Goal: Task Accomplishment & Management: Manage account settings

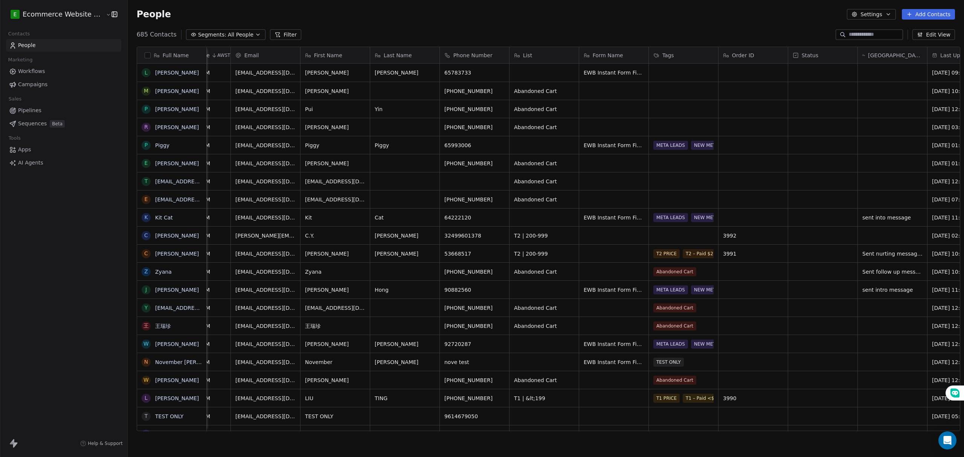
scroll to position [0, 47]
click at [886, 159] on div "grid" at bounding box center [891, 163] width 69 height 18
click at [886, 147] on html "E Ecommerce Website Builder Contacts People Marketing Workflows Campaigns Sales…" at bounding box center [482, 228] width 964 height 457
click at [886, 147] on div "grid" at bounding box center [891, 145] width 69 height 18
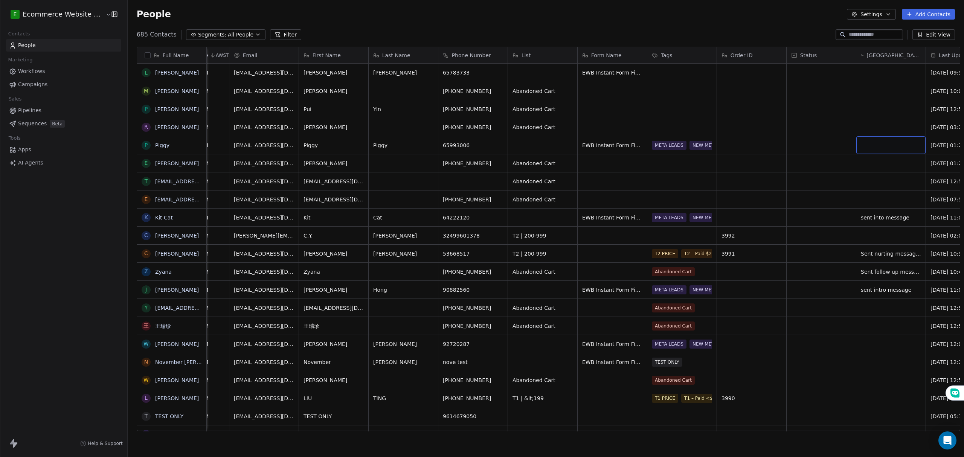
click at [886, 147] on div "grid" at bounding box center [891, 145] width 69 height 18
type textarea "**********"
click at [873, 76] on html "E Ecommerce Website Builder Contacts People Marketing Workflows Campaigns Sales…" at bounding box center [482, 228] width 964 height 457
click at [873, 76] on div "grid" at bounding box center [891, 73] width 69 height 18
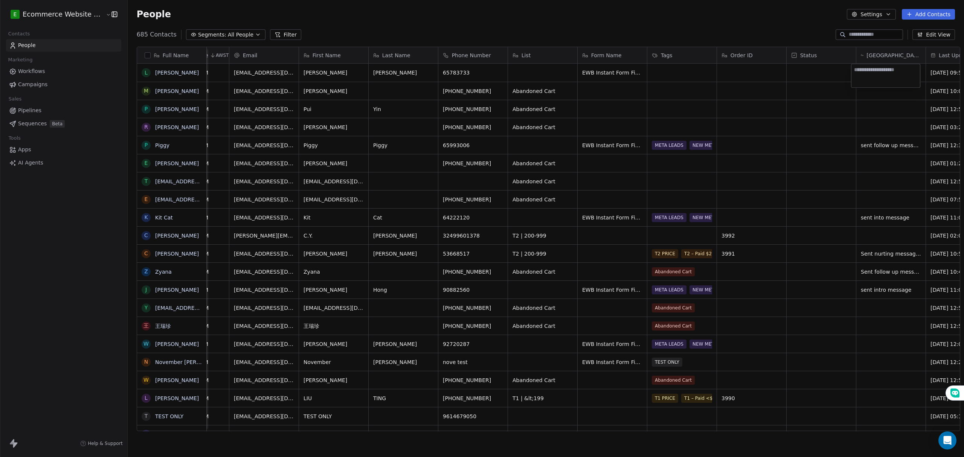
click at [873, 76] on textarea at bounding box center [886, 75] width 69 height 23
type textarea "**********"
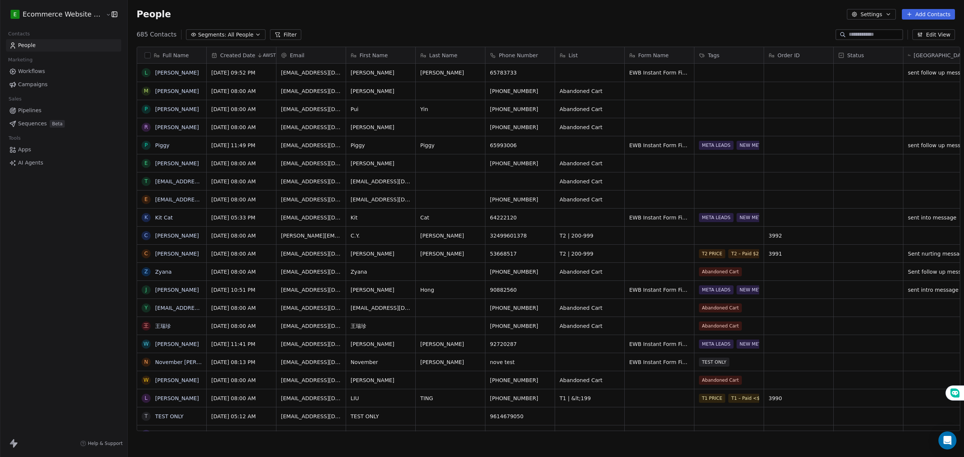
click at [145, 56] on button "button" at bounding box center [148, 55] width 6 height 6
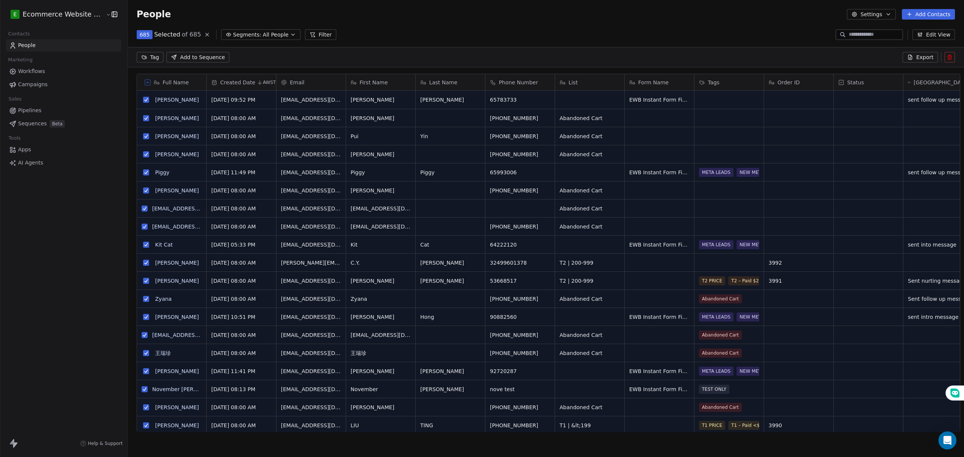
scroll to position [368, 835]
click at [522, 43] on section "People Settings Add Contacts 685 Selected of 685 Segments: All People Filter Ed…" at bounding box center [546, 228] width 837 height 457
click at [145, 84] on button at bounding box center [148, 82] width 6 height 6
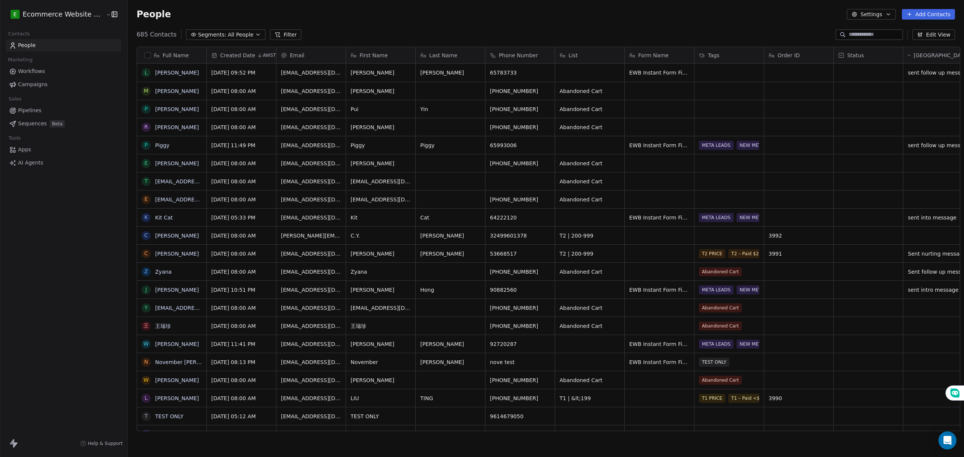
scroll to position [395, 835]
click at [145, 55] on button "button" at bounding box center [148, 55] width 6 height 6
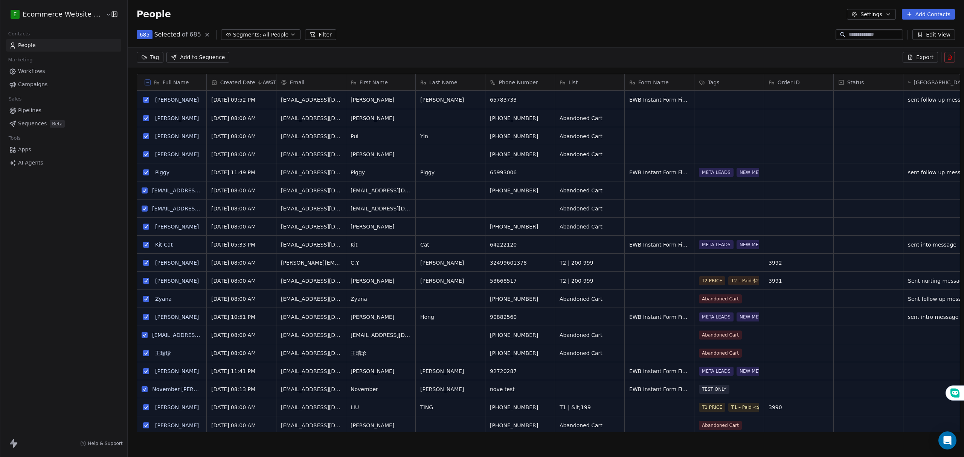
scroll to position [368, 835]
click at [145, 81] on button at bounding box center [148, 82] width 6 height 6
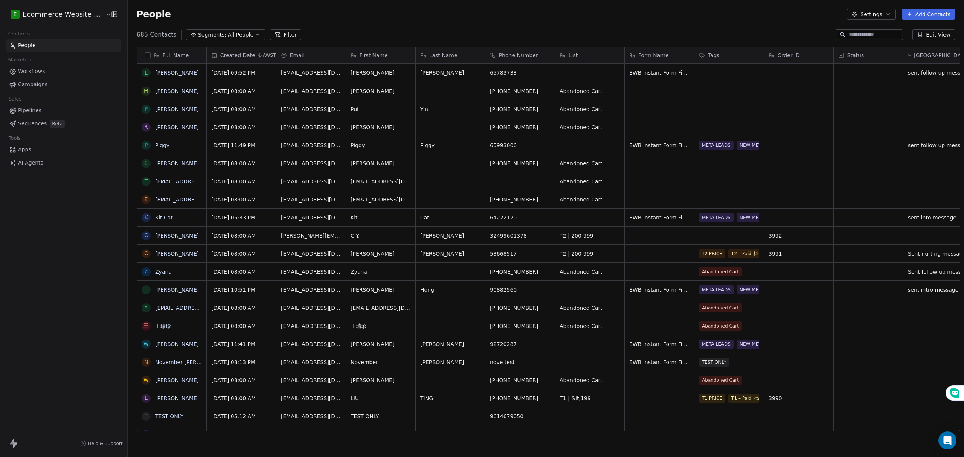
scroll to position [395, 835]
click at [143, 71] on button "grid" at bounding box center [146, 73] width 6 height 6
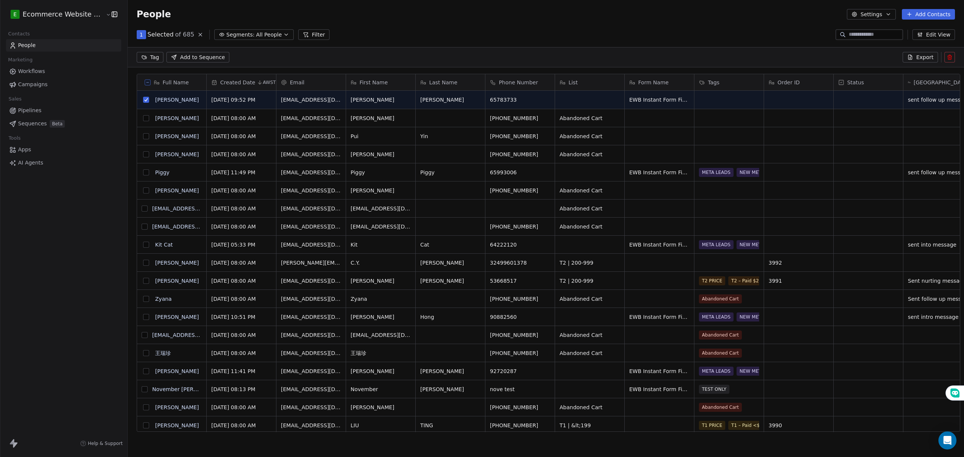
scroll to position [368, 835]
click at [144, 79] on div "Full Name" at bounding box center [171, 83] width 59 height 8
click at [141, 82] on html "E Ecommerce Website Builder Contacts People Marketing Workflows Campaigns Sales…" at bounding box center [482, 228] width 964 height 457
click at [146, 82] on icon at bounding box center [148, 83] width 4 height 4
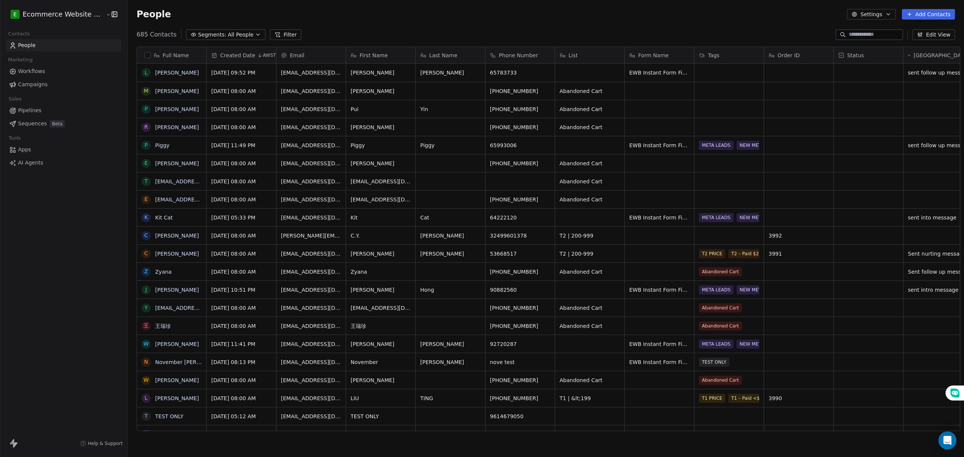
scroll to position [395, 835]
click at [145, 56] on button "button" at bounding box center [148, 55] width 6 height 6
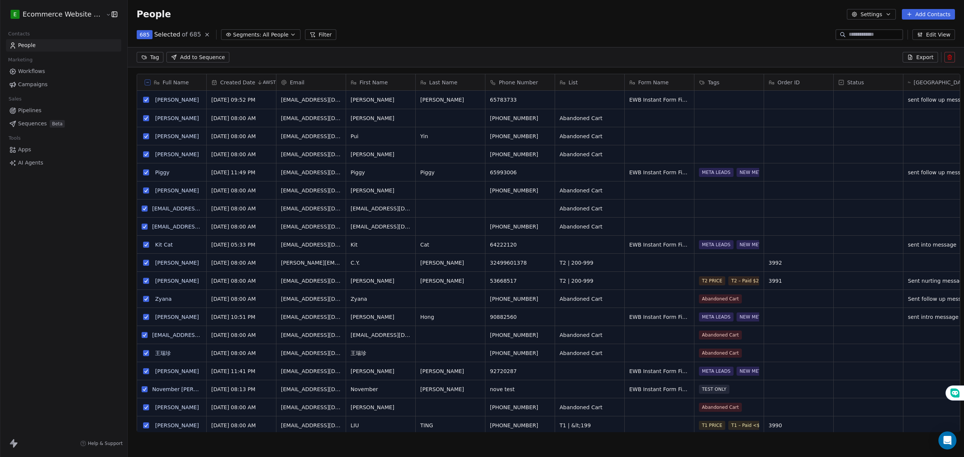
scroll to position [368, 835]
click at [908, 53] on button "Export" at bounding box center [920, 57] width 35 height 11
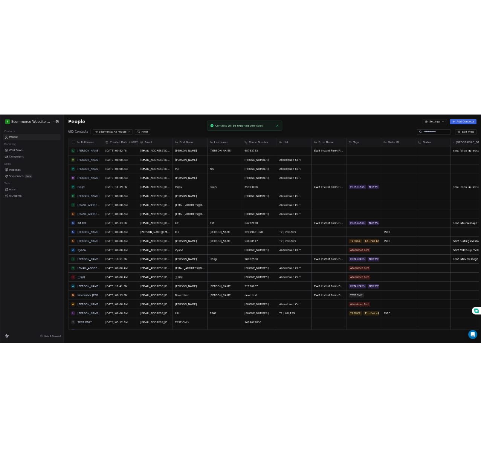
scroll to position [395, 835]
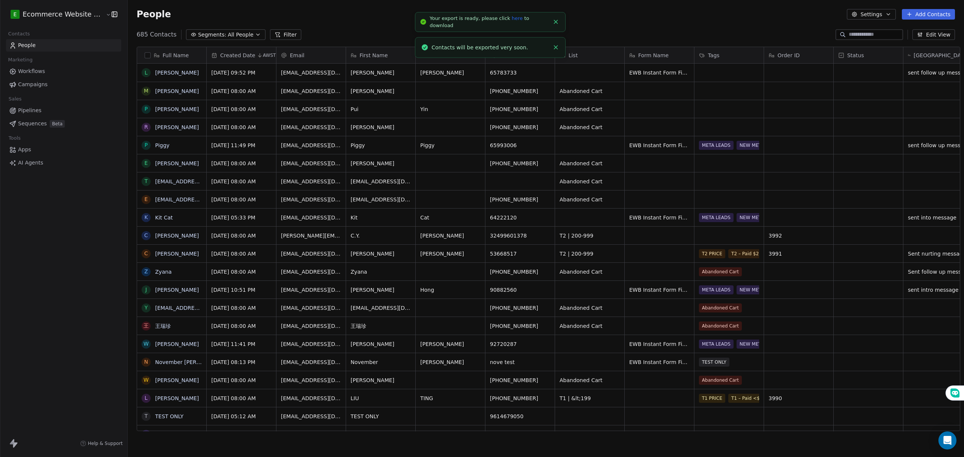
click at [512, 21] on link "here" at bounding box center [517, 18] width 11 height 6
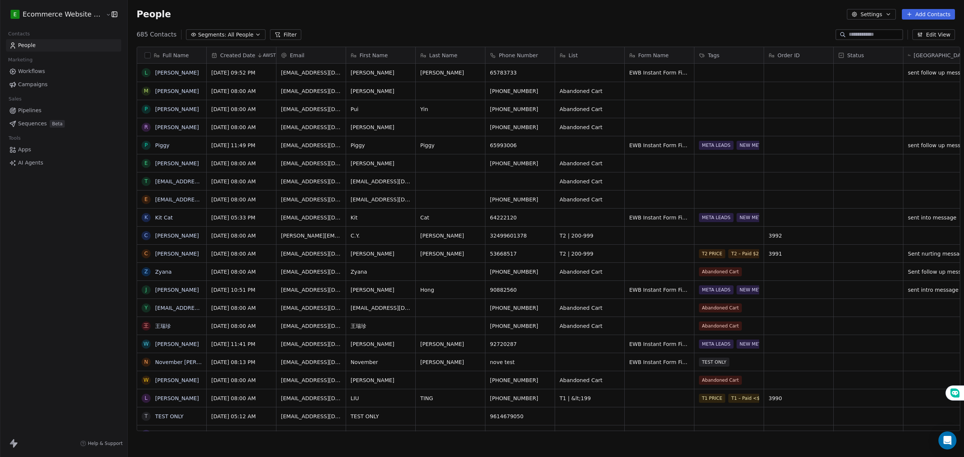
click at [143, 58] on div "Full Name" at bounding box center [171, 56] width 59 height 8
click at [142, 56] on html "E Ecommerce Website Builder Contacts People Marketing Workflows Campaigns Sales…" at bounding box center [482, 228] width 964 height 457
click at [145, 56] on button "button" at bounding box center [148, 55] width 6 height 6
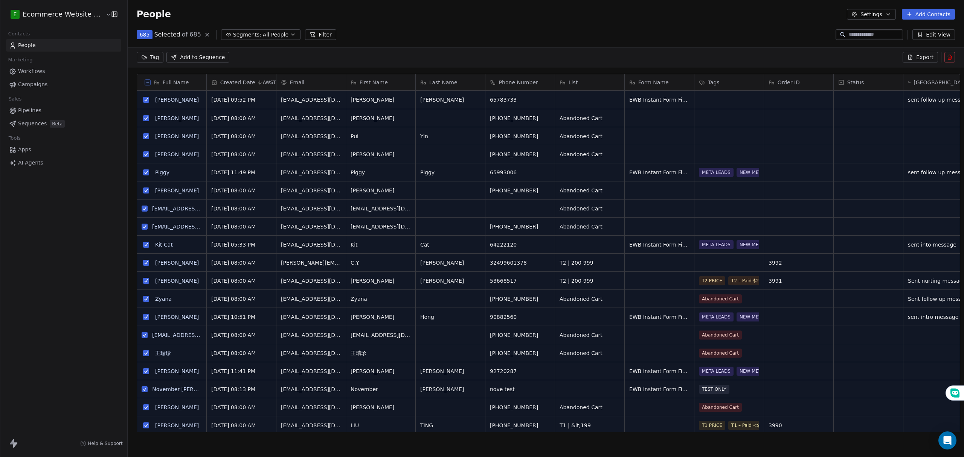
scroll to position [368, 835]
click at [914, 57] on icon at bounding box center [911, 57] width 6 height 6
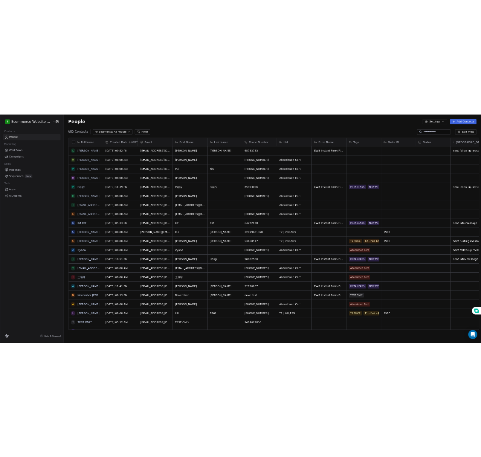
scroll to position [395, 835]
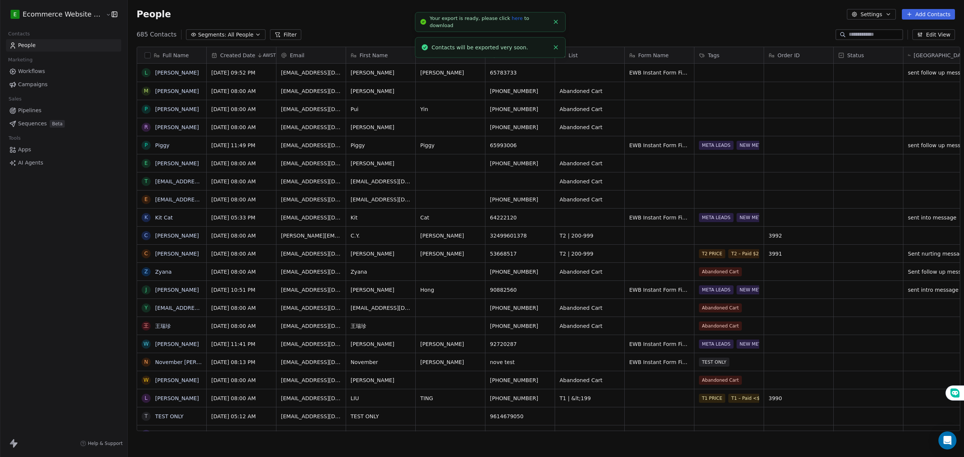
click at [512, 21] on link "here" at bounding box center [517, 18] width 11 height 6
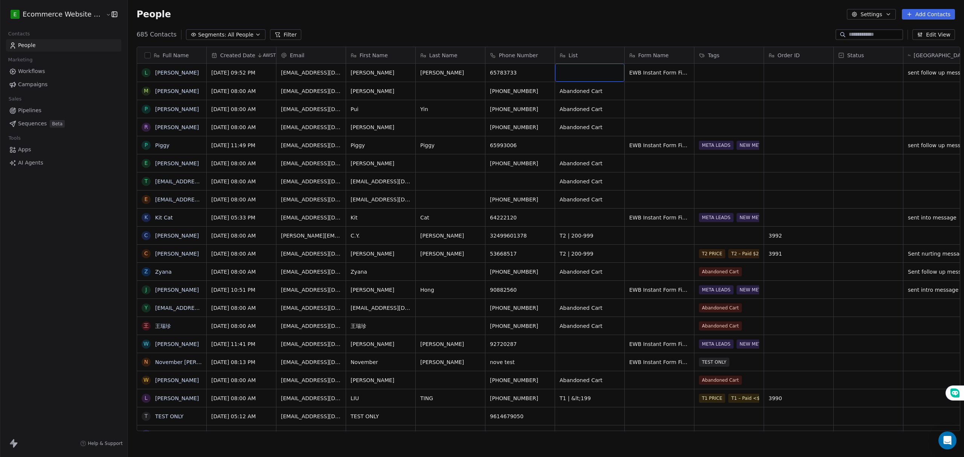
drag, startPoint x: 579, startPoint y: 69, endPoint x: 583, endPoint y: 325, distance: 255.5
click at [543, 142] on icon "grid" at bounding box center [546, 144] width 6 height 6
click at [545, 160] on icon "grid" at bounding box center [548, 162] width 6 height 6
drag, startPoint x: 127, startPoint y: 5, endPoint x: 141, endPoint y: 115, distance: 111.6
click at [141, 115] on section "People Settings Add Contacts 685 Contacts Segments: All People Filter Edit View…" at bounding box center [546, 228] width 837 height 457
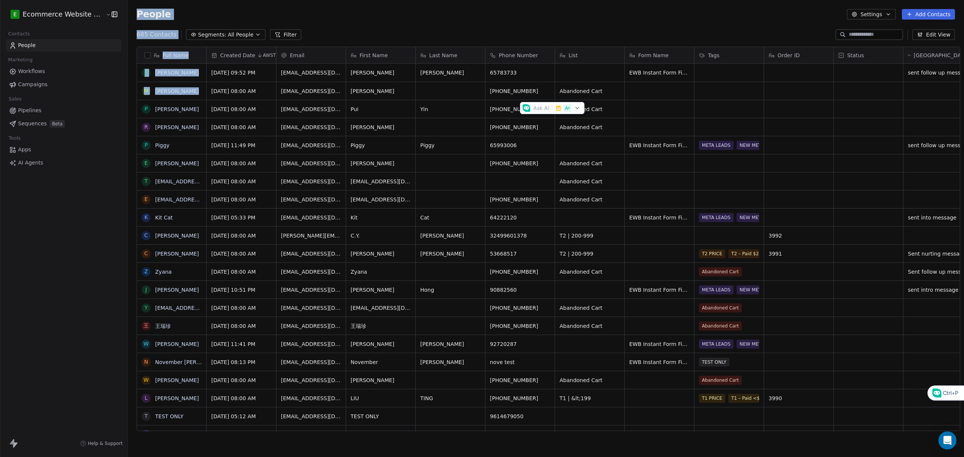
click at [308, 22] on div "People Settings Add Contacts" at bounding box center [546, 14] width 837 height 29
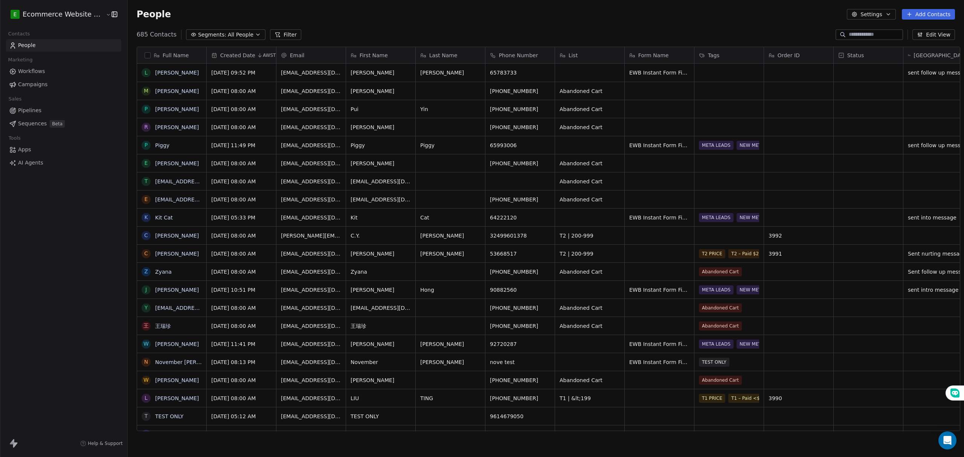
click at [145, 56] on button "button" at bounding box center [148, 55] width 6 height 6
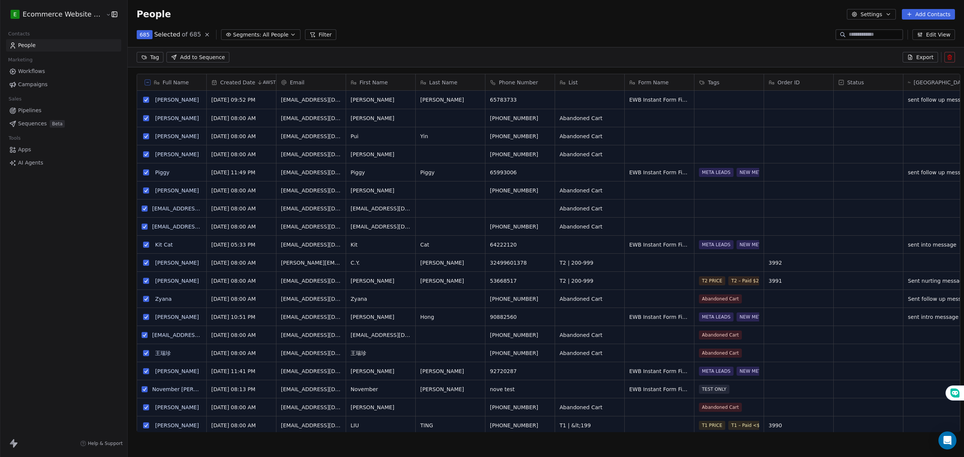
scroll to position [368, 835]
click at [915, 53] on button "Export" at bounding box center [920, 57] width 35 height 11
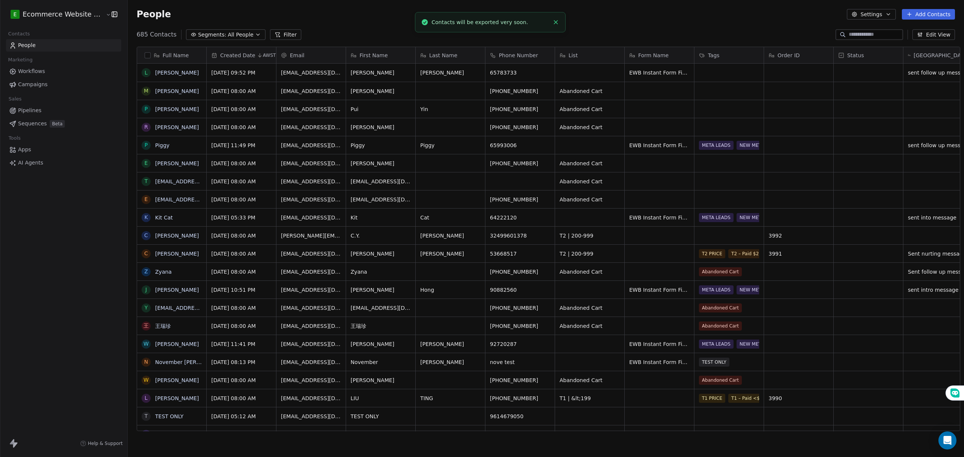
scroll to position [395, 835]
click at [512, 21] on link "here" at bounding box center [517, 18] width 11 height 6
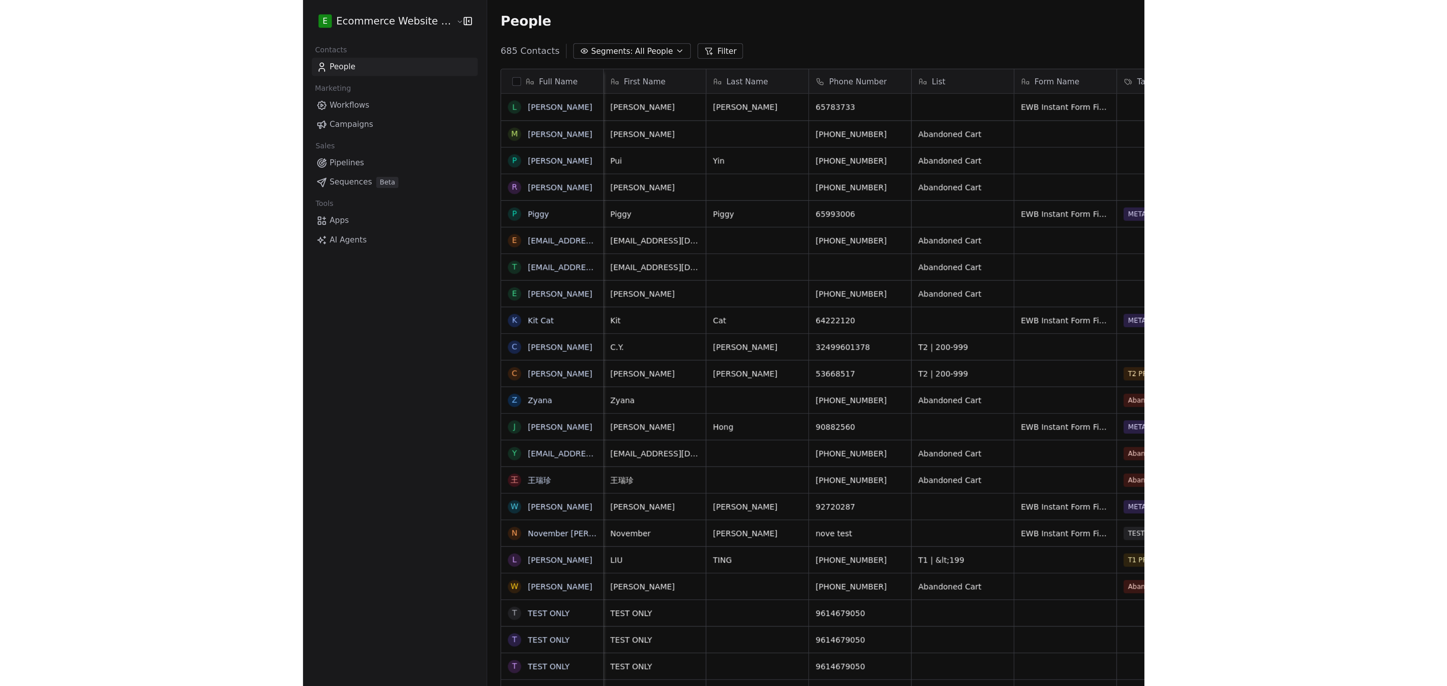
scroll to position [592, 1307]
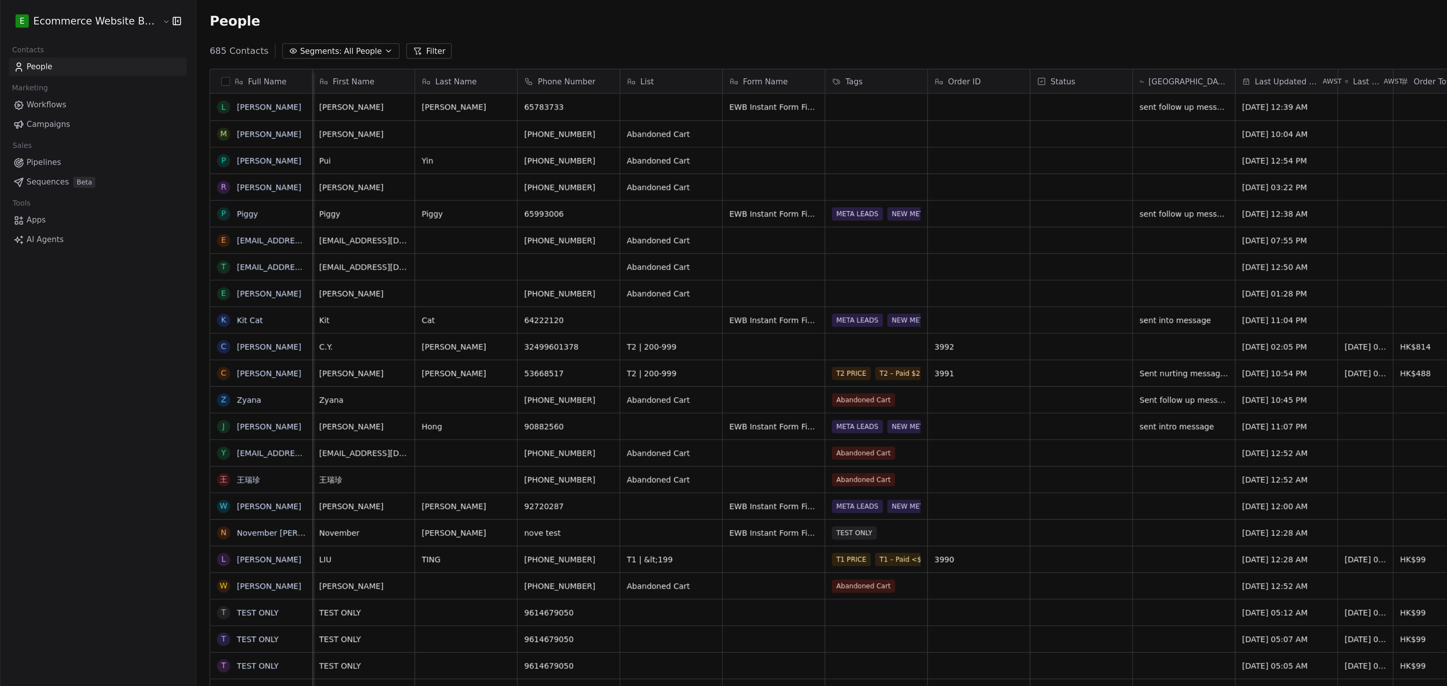
click at [44, 18] on html "E Ecommerce Website Builder Contacts People Marketing Workflows Campaigns Sales…" at bounding box center [723, 343] width 1447 height 686
click at [56, 120] on div "E EWB" at bounding box center [58, 123] width 83 height 8
click at [78, 221] on div "E Ecommerce Website Builder Contacts People Marketing Workflows Campaigns Sales…" at bounding box center [66, 343] width 133 height 686
click at [247, 36] on button "Segments: All People" at bounding box center [231, 34] width 79 height 11
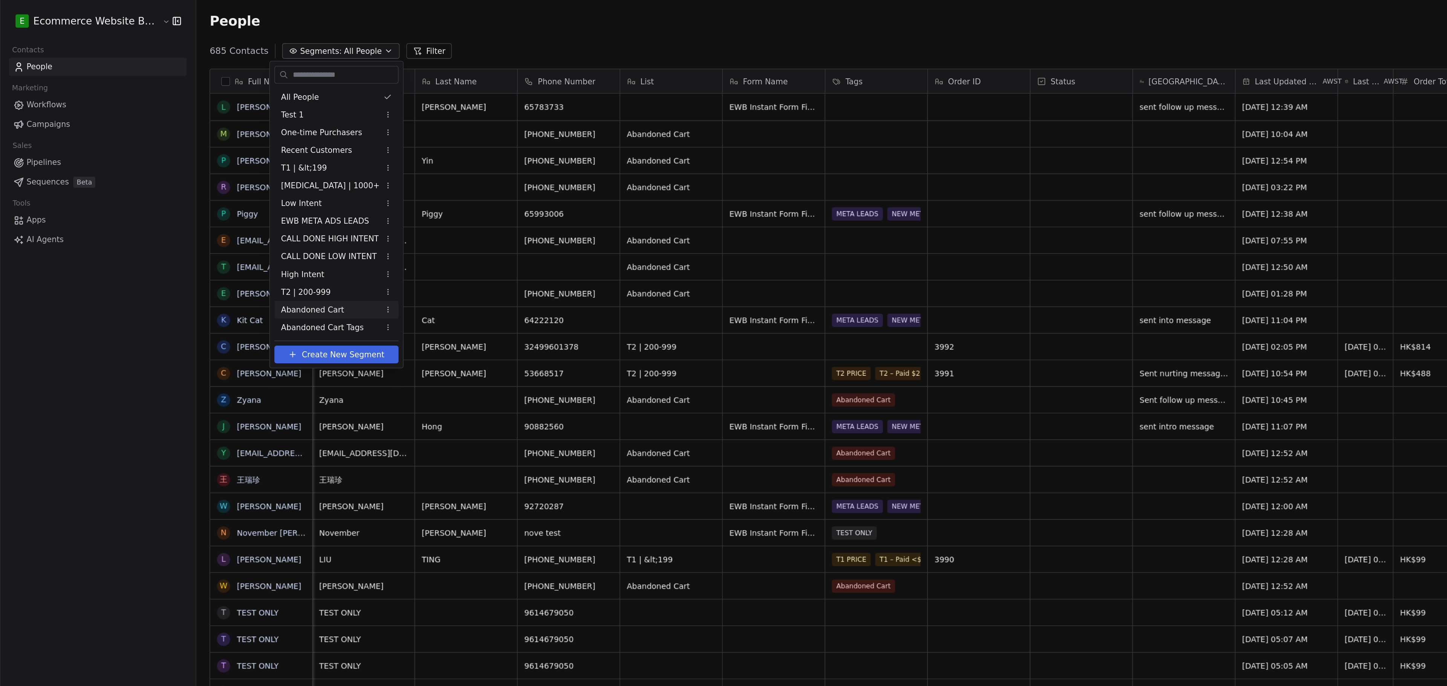
click at [227, 209] on span "Abandoned Cart" at bounding box center [212, 211] width 43 height 8
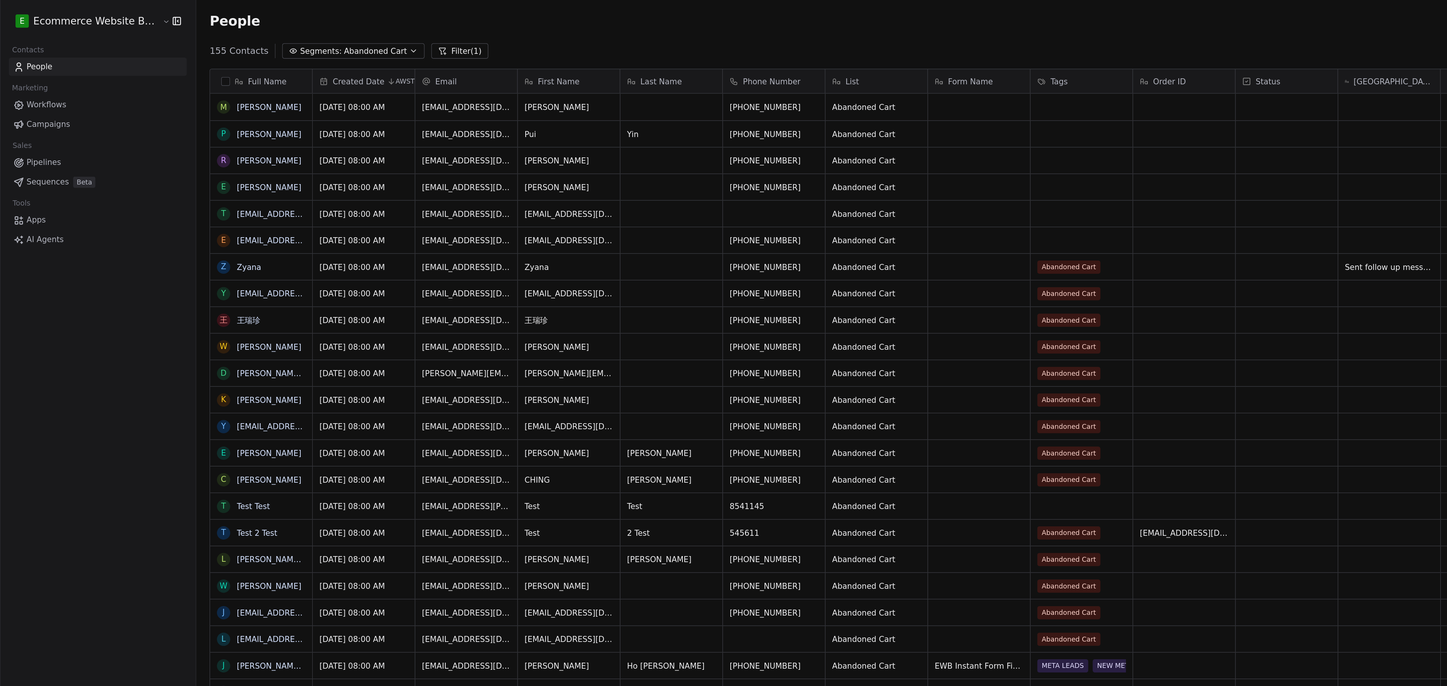
drag, startPoint x: 145, startPoint y: 72, endPoint x: 144, endPoint y: 86, distance: 13.6
click at [0, 0] on button "grid" at bounding box center [0, 0] width 0 height 0
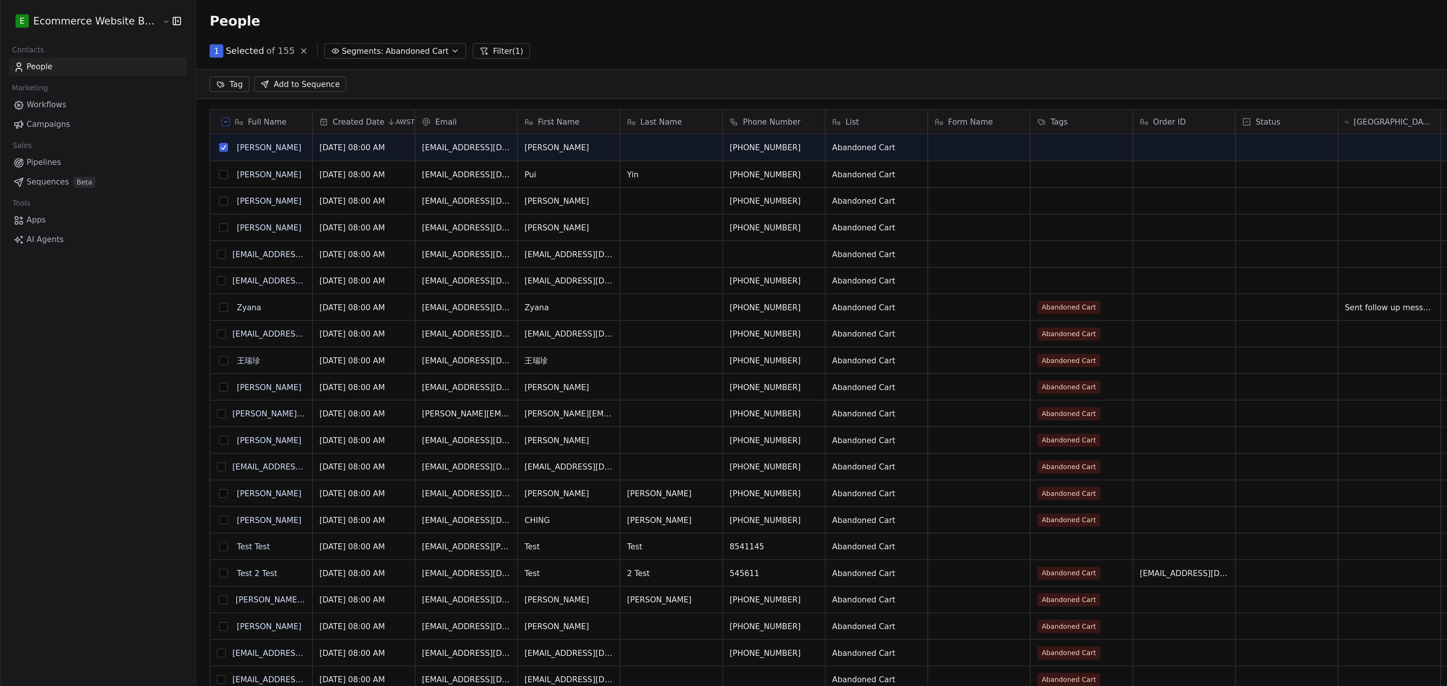
scroll to position [566, 1307]
click at [149, 120] on button "grid" at bounding box center [152, 119] width 6 height 6
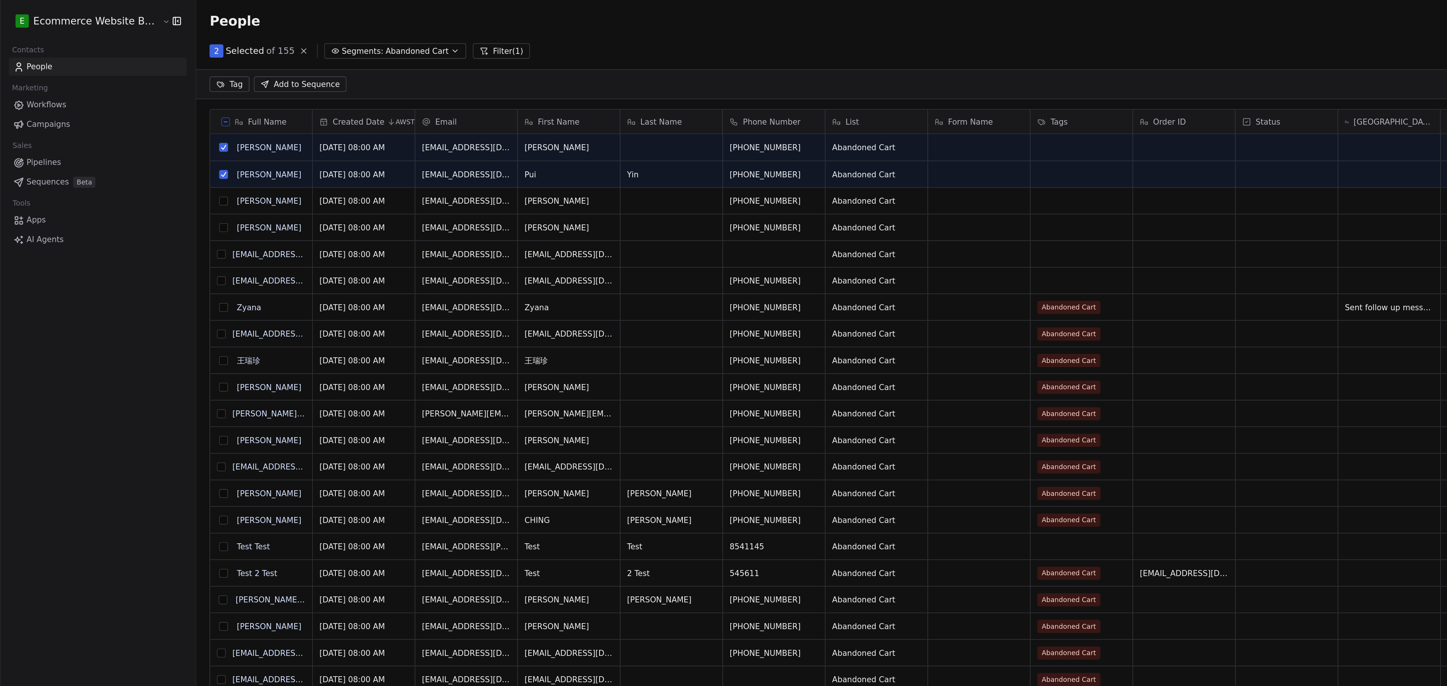
click at [149, 140] on button "grid" at bounding box center [152, 137] width 6 height 6
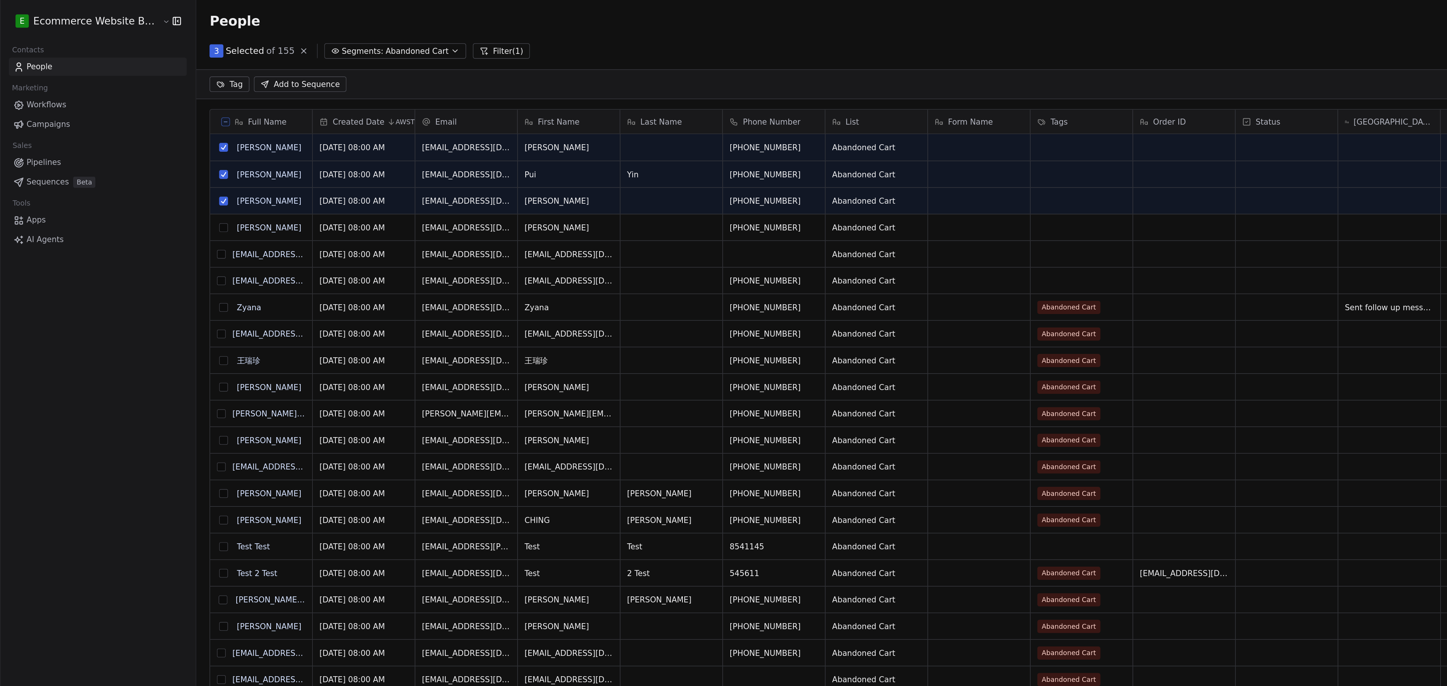
click at [149, 158] on button "grid" at bounding box center [152, 155] width 6 height 6
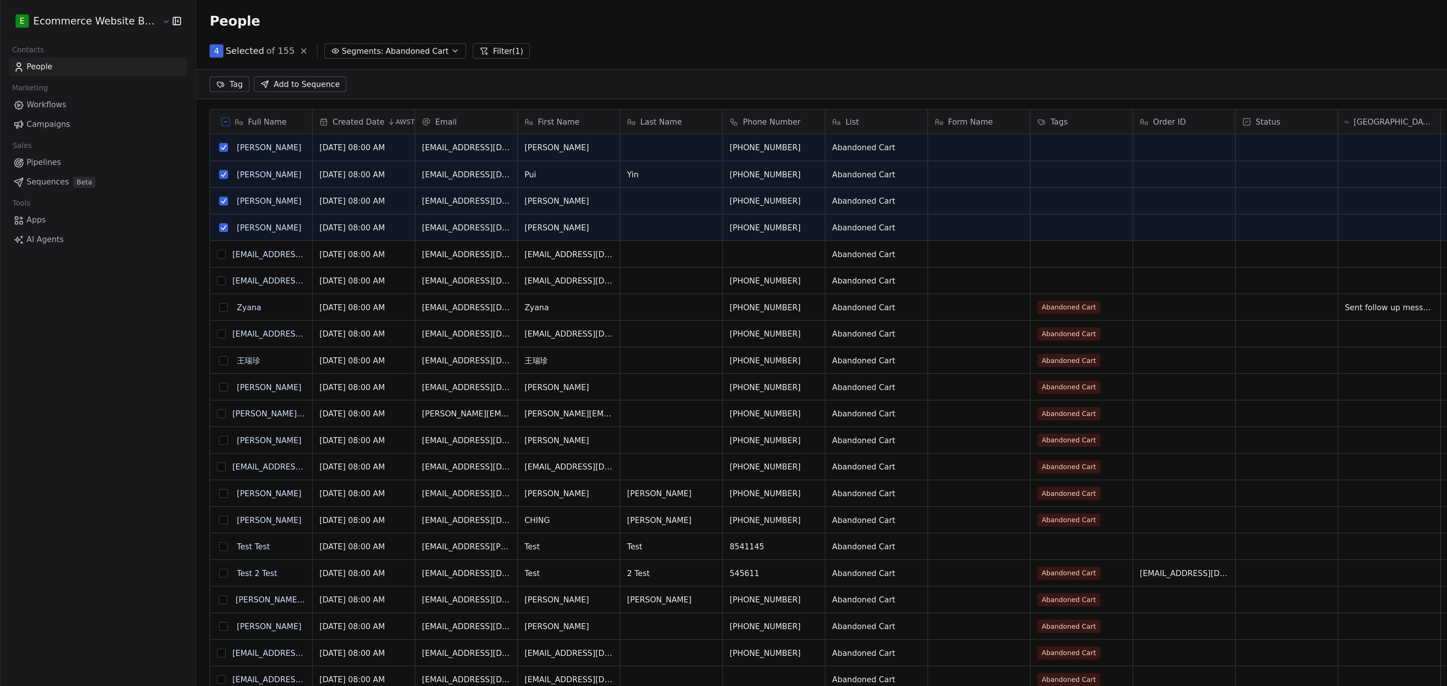
click at [147, 191] on button "grid" at bounding box center [150, 191] width 6 height 6
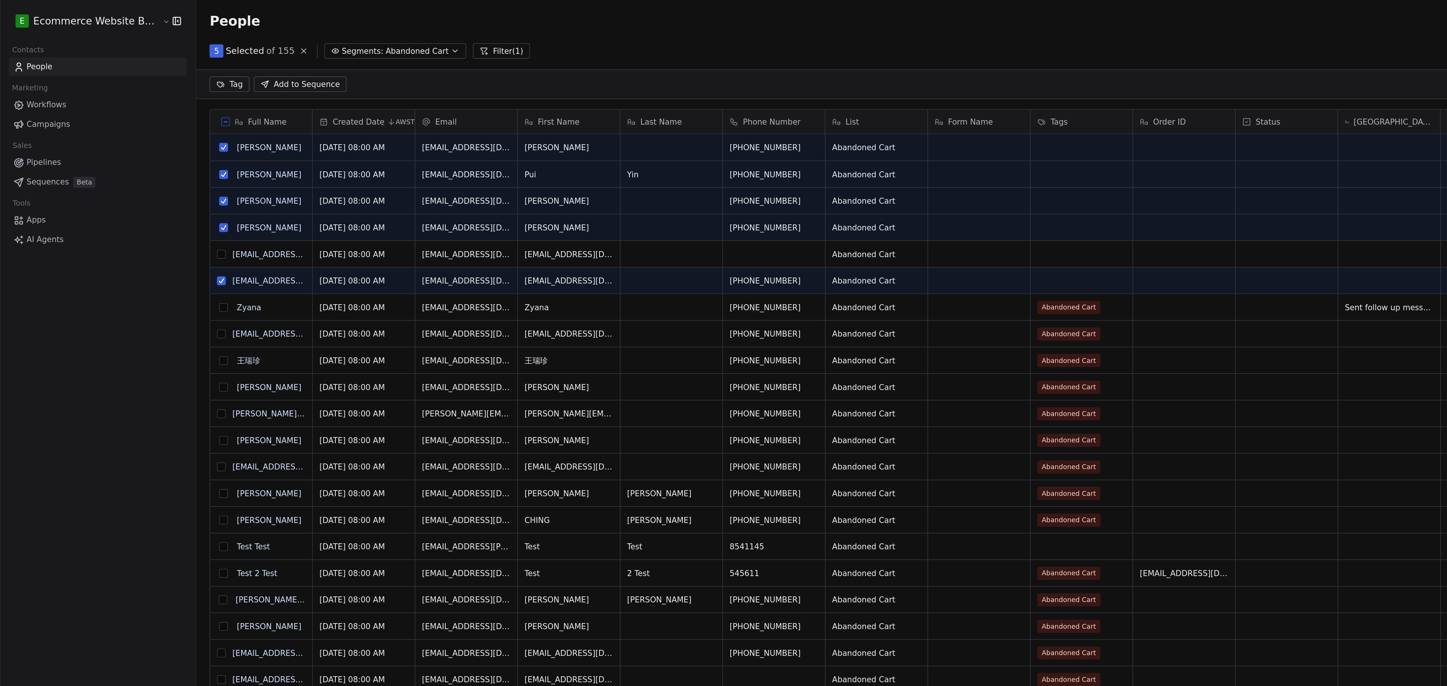
click at [150, 56] on html "E Ecommerce Website Builder Contacts People Marketing Workflows Campaigns Sales…" at bounding box center [723, 343] width 1447 height 686
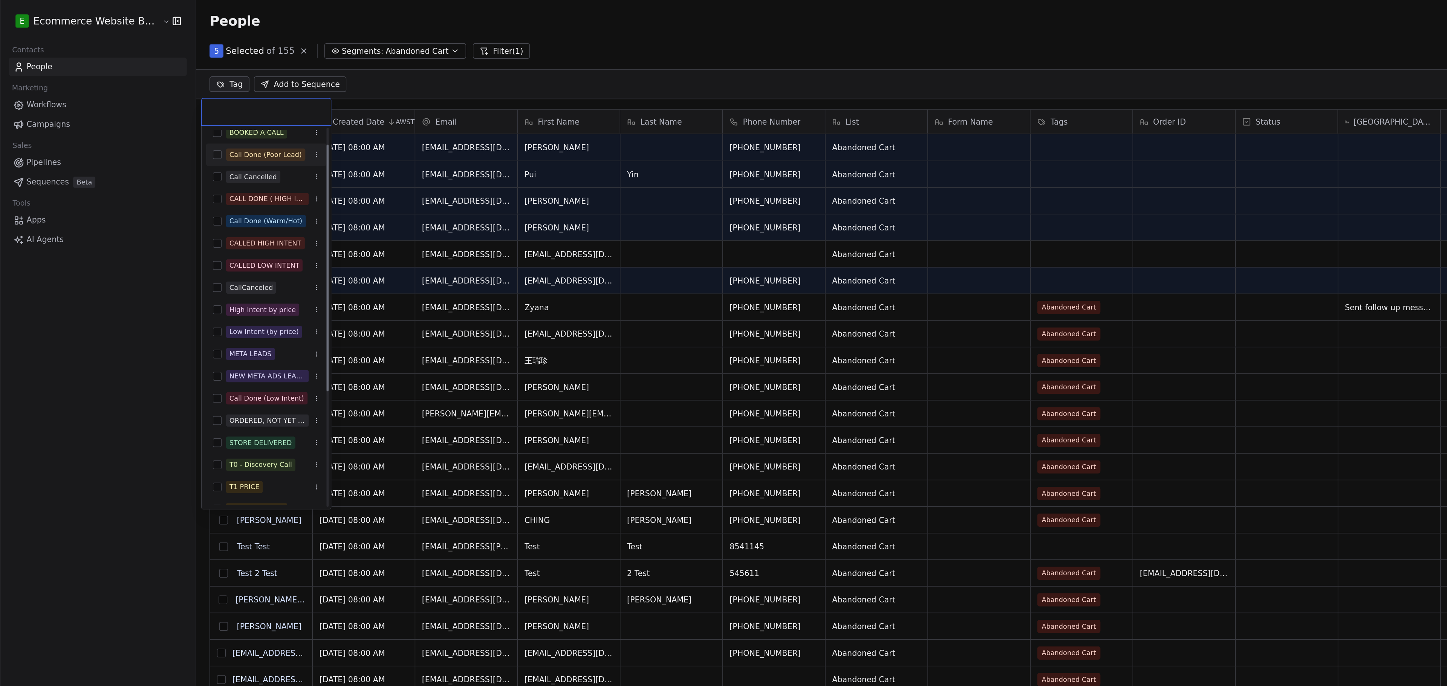
scroll to position [0, 0]
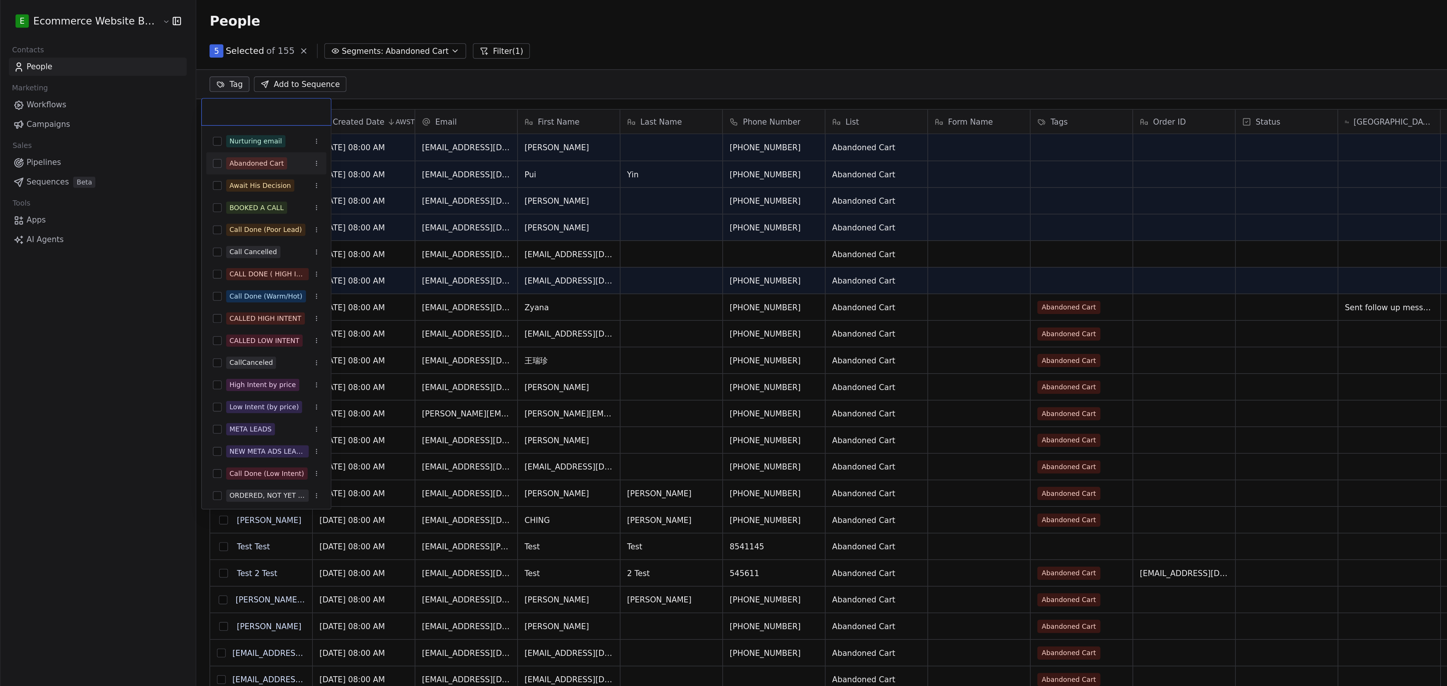
click at [150, 113] on button "Suggestions" at bounding box center [148, 111] width 6 height 6
click at [63, 218] on html "E Ecommerce Website Builder Contacts People Marketing Workflows Campaigns Sales…" at bounding box center [723, 343] width 1447 height 686
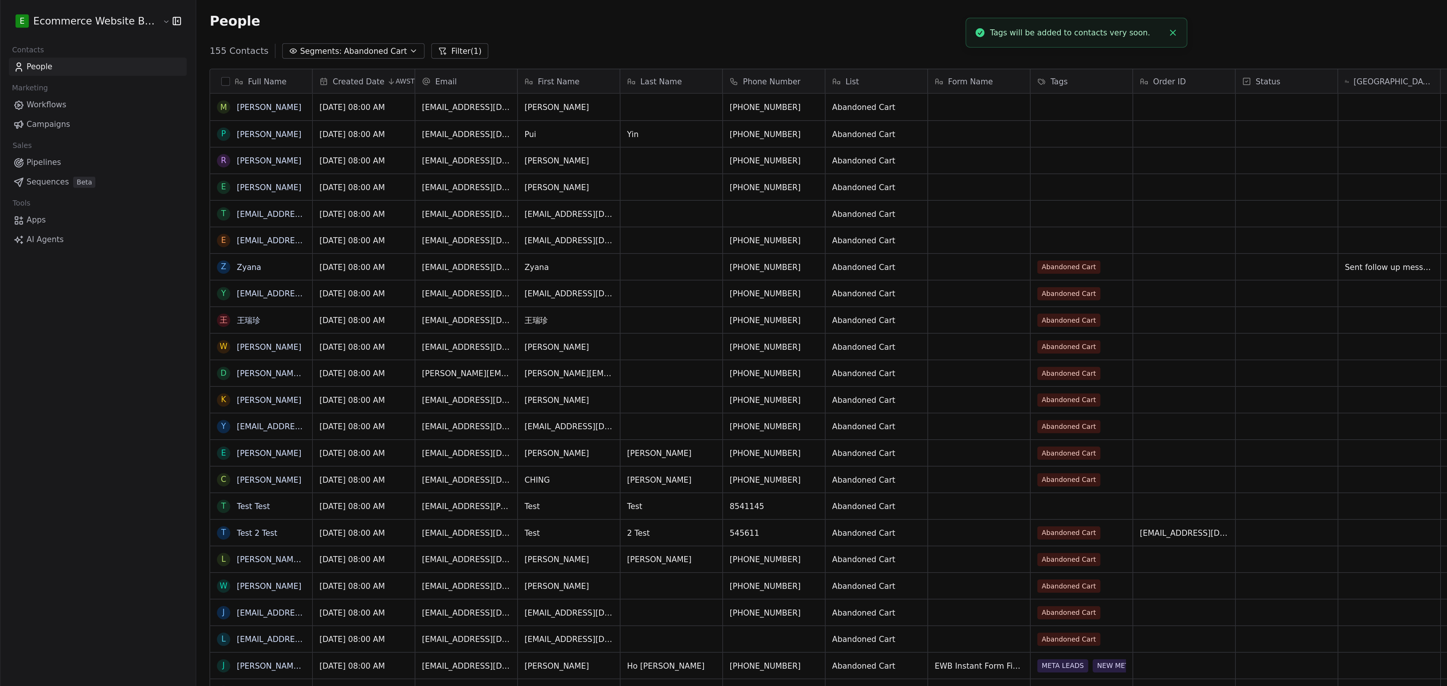
scroll to position [11, 0]
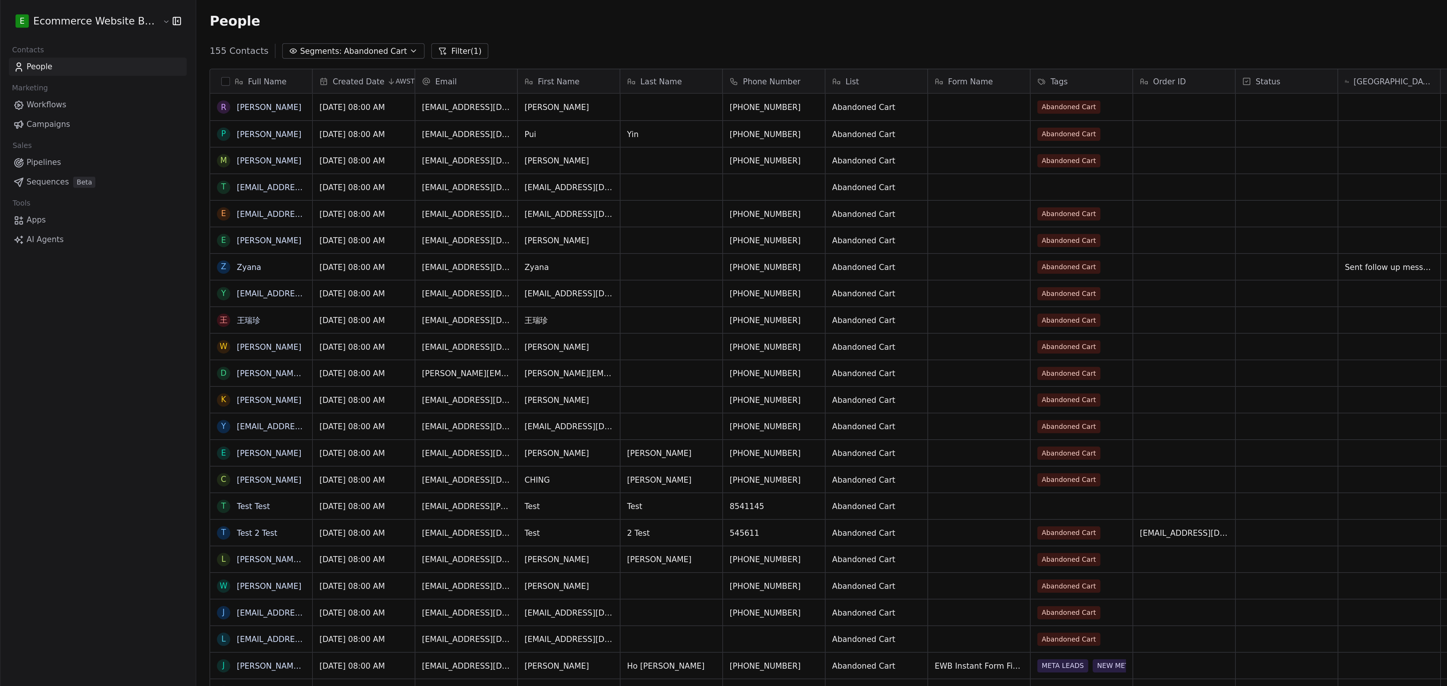
click at [0, 0] on button "grid" at bounding box center [0, 0] width 0 height 0
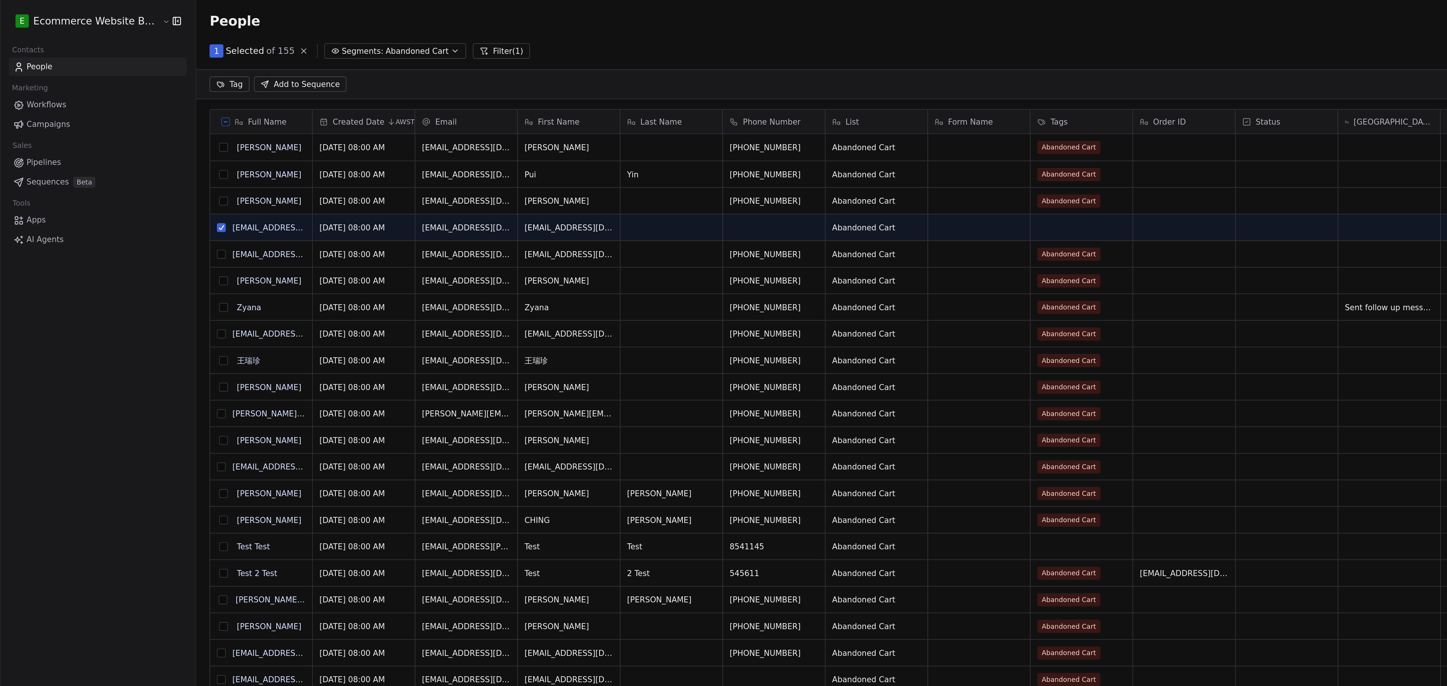
scroll to position [0, 0]
click at [156, 59] on html "E Ecommerce Website Builder Contacts People Marketing Workflows Campaigns Sales…" at bounding box center [723, 343] width 1447 height 686
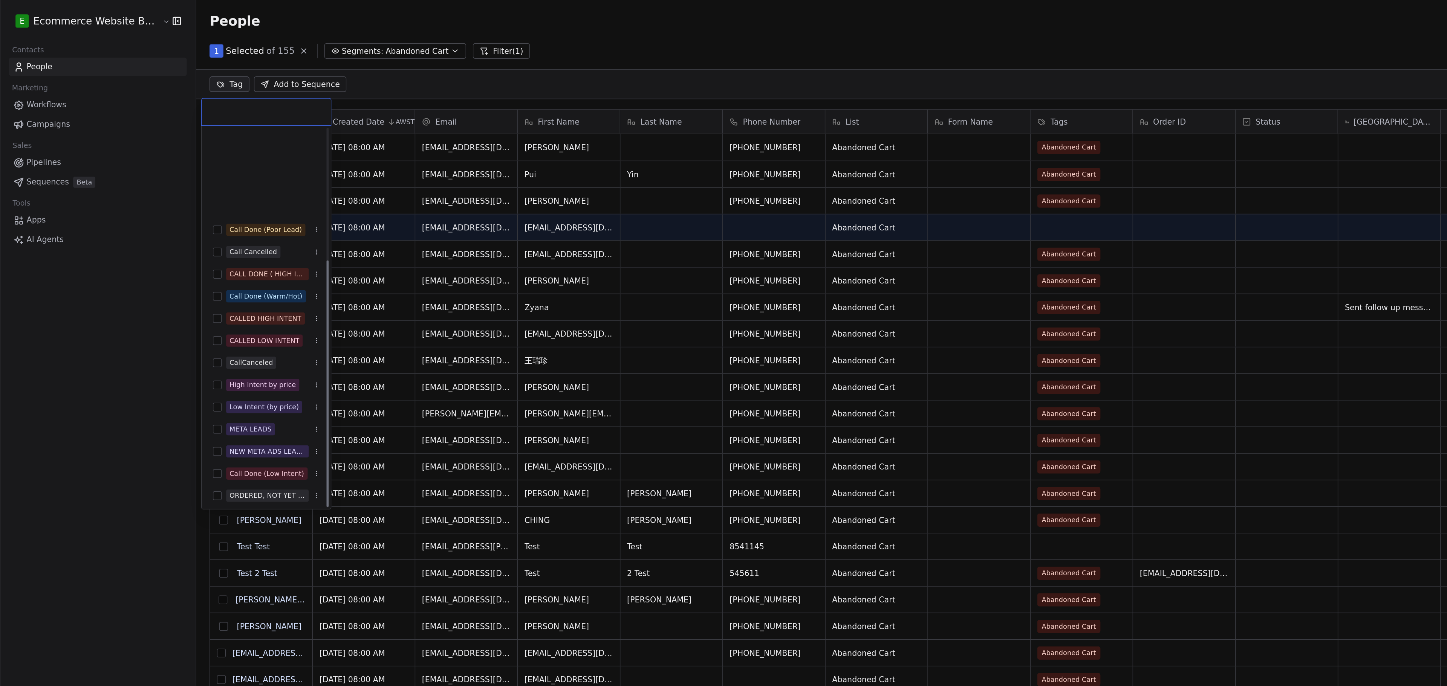
scroll to position [137, 0]
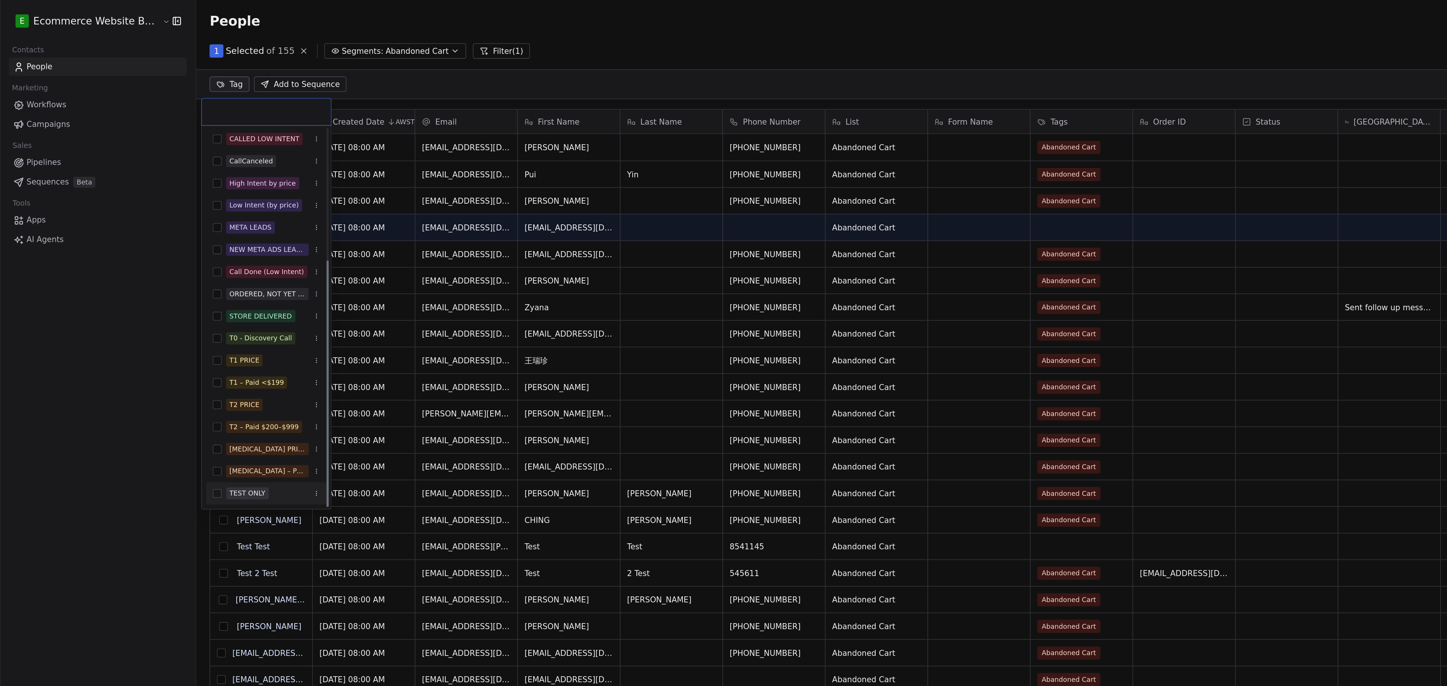
click at [182, 337] on div "TEST ONLY" at bounding box center [186, 336] width 64 height 8
click at [98, 278] on html "E Ecommerce Website Builder Contacts People Marketing Workflows Campaigns Sales…" at bounding box center [723, 343] width 1447 height 686
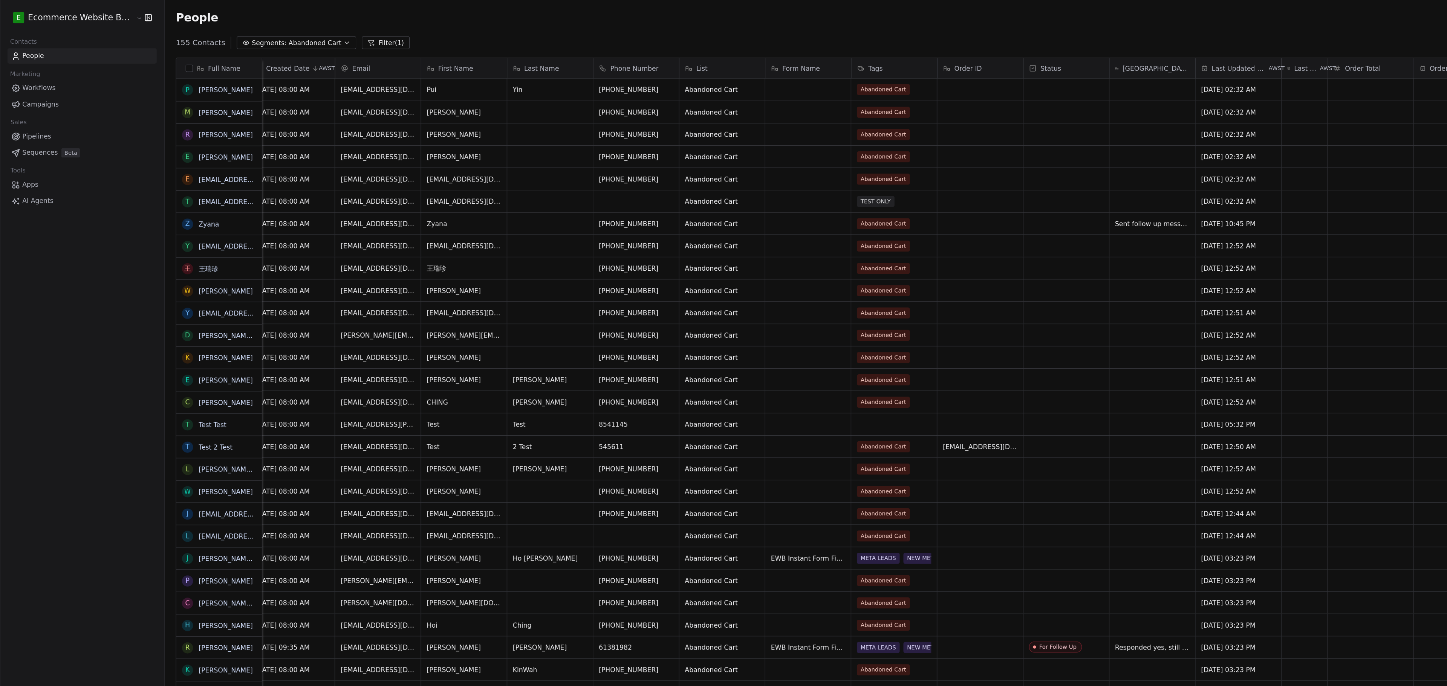
scroll to position [1, 11]
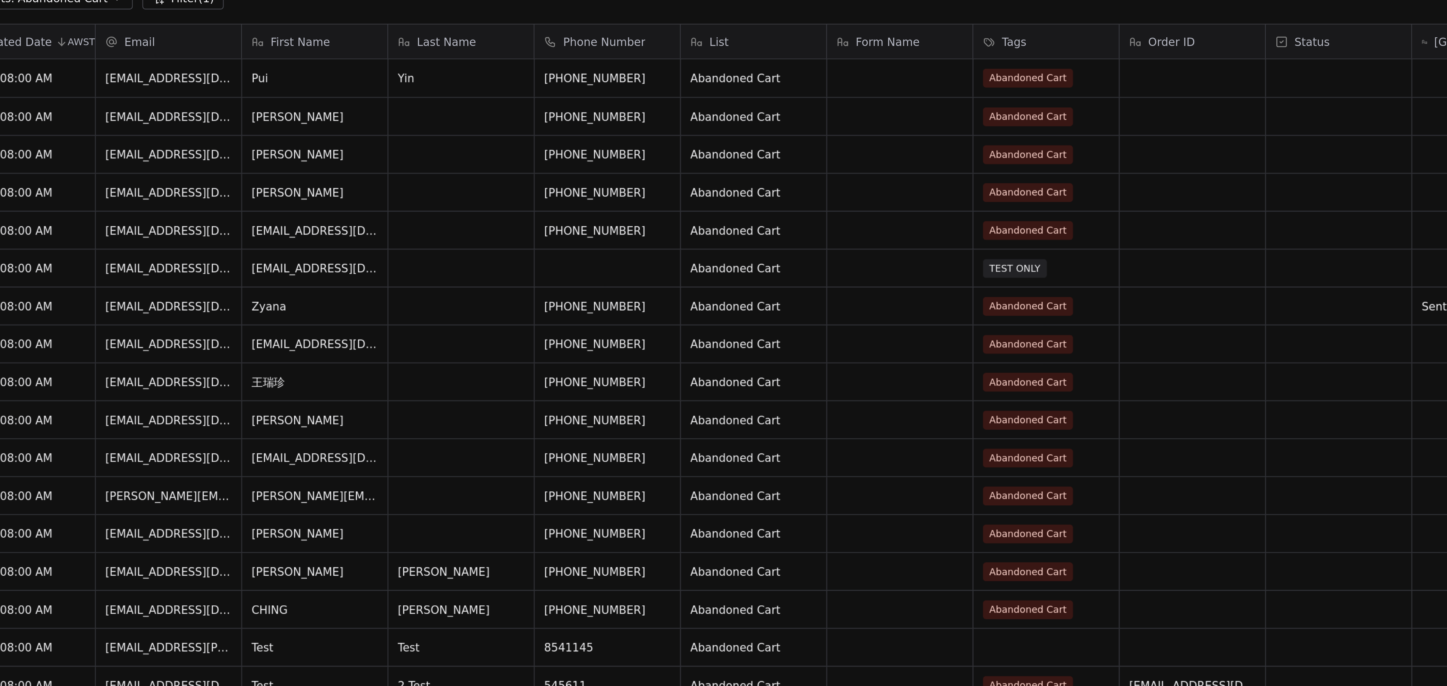
drag, startPoint x: 519, startPoint y: 70, endPoint x: 519, endPoint y: 82, distance: 11.7
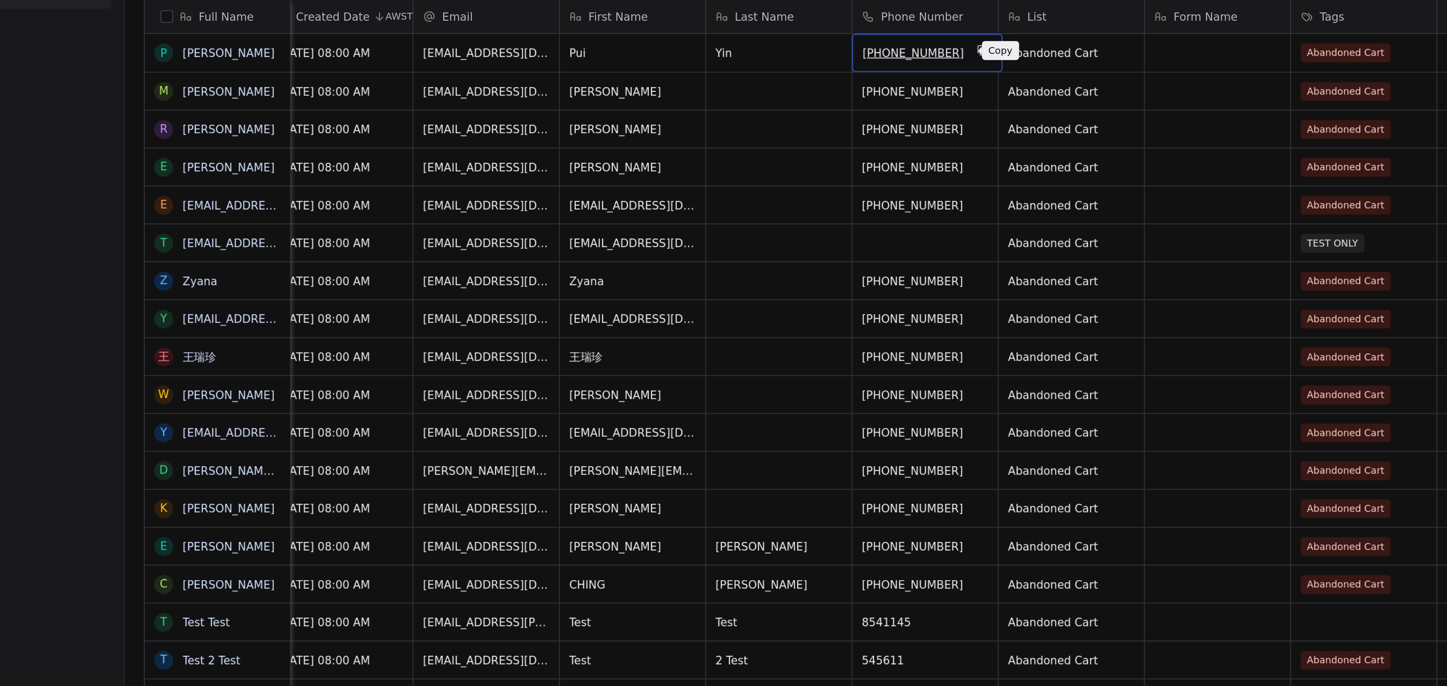
click at [540, 72] on icon "grid" at bounding box center [541, 70] width 3 height 3
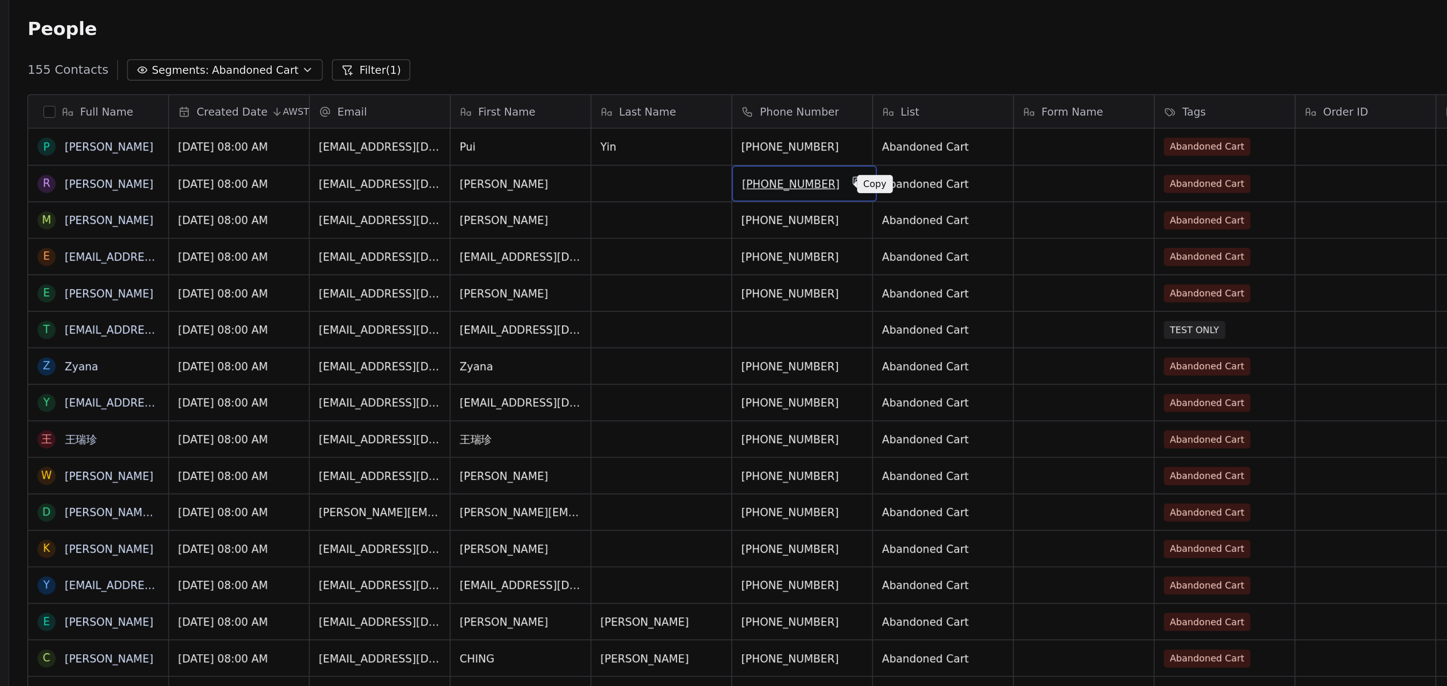
click at [550, 89] on icon "grid" at bounding box center [553, 90] width 6 height 6
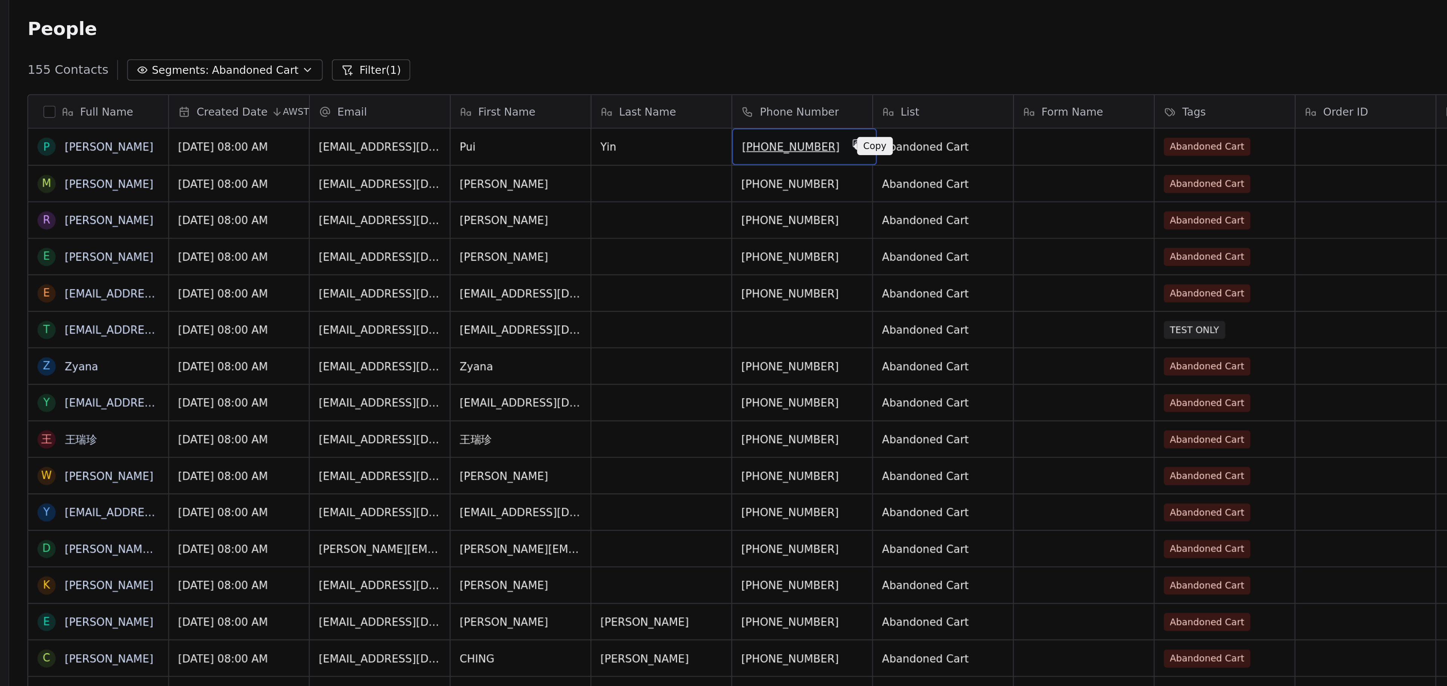
click at [551, 73] on icon "grid" at bounding box center [552, 70] width 3 height 3
click at [550, 110] on icon "grid" at bounding box center [553, 108] width 6 height 6
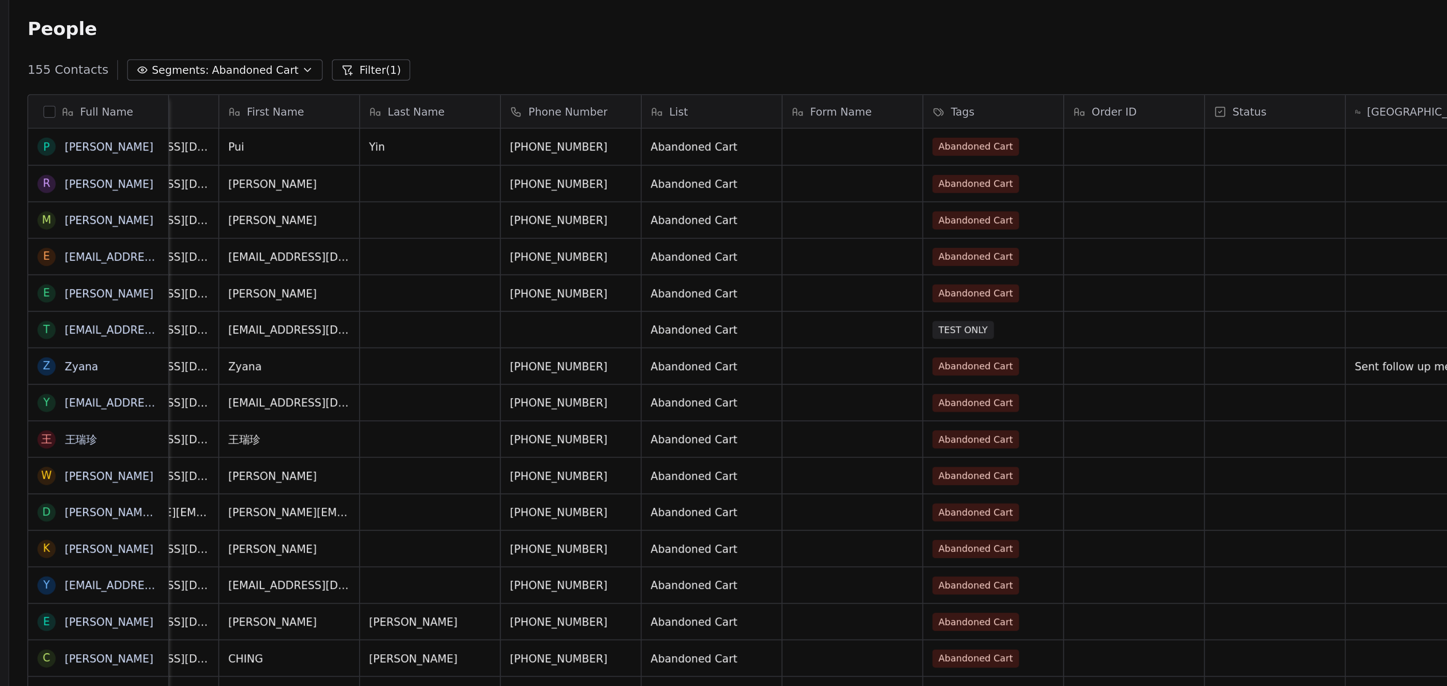
scroll to position [0, 188]
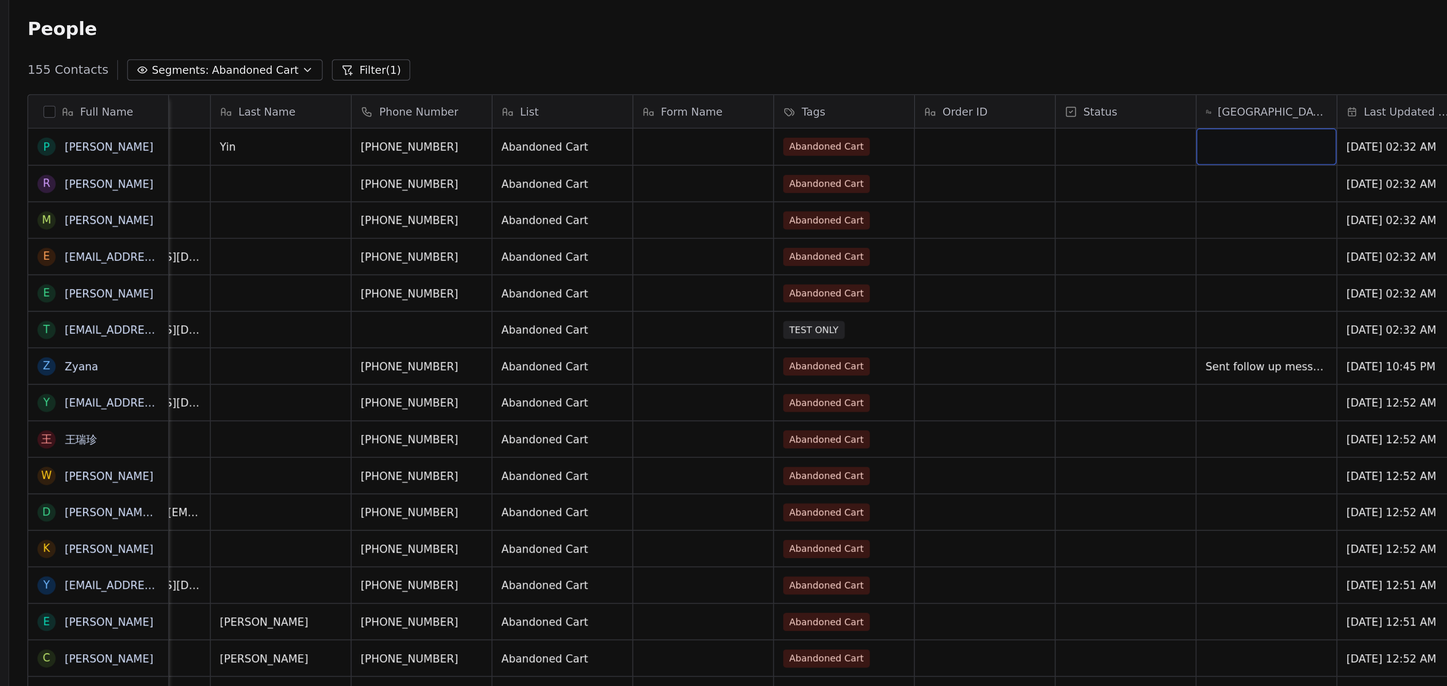
click at [729, 73] on div "grid" at bounding box center [755, 73] width 69 height 18
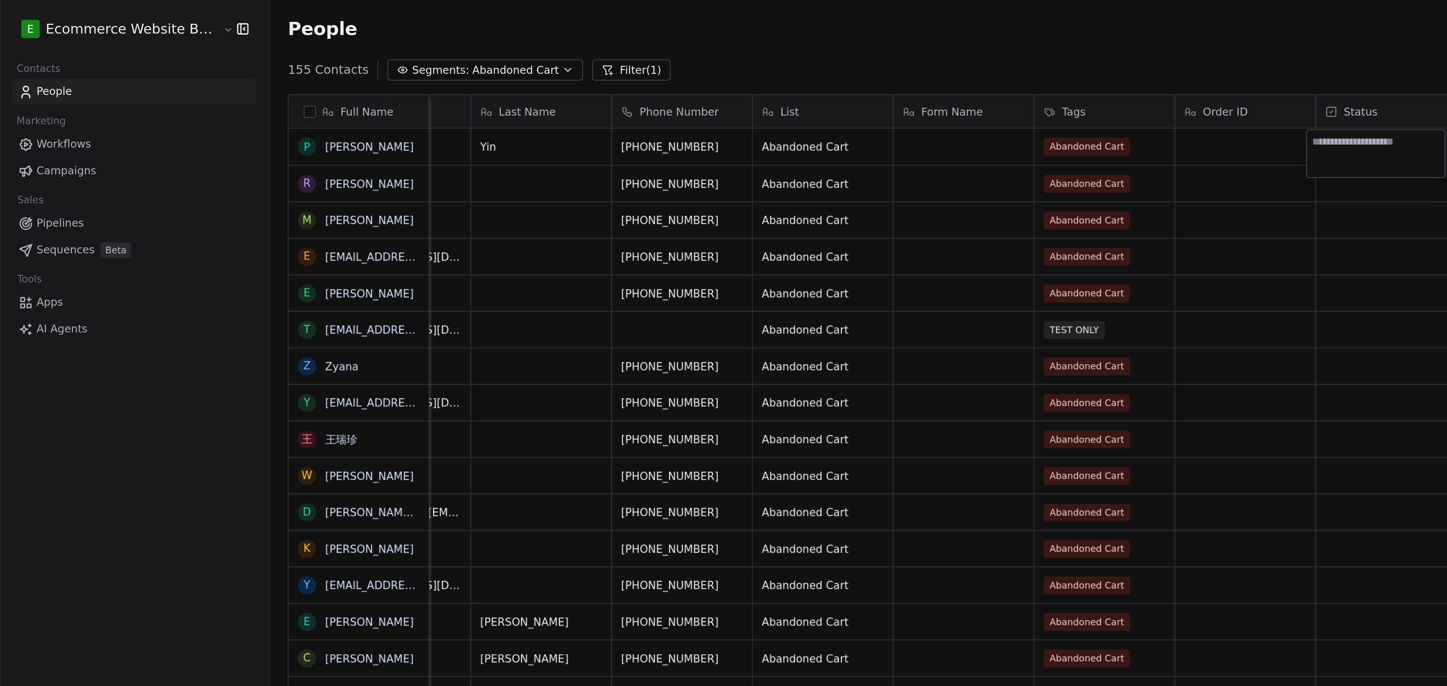
click at [612, 75] on html "E Ecommerce Website Builder Contacts People Marketing Workflows Campaigns Sales…" at bounding box center [723, 343] width 1447 height 686
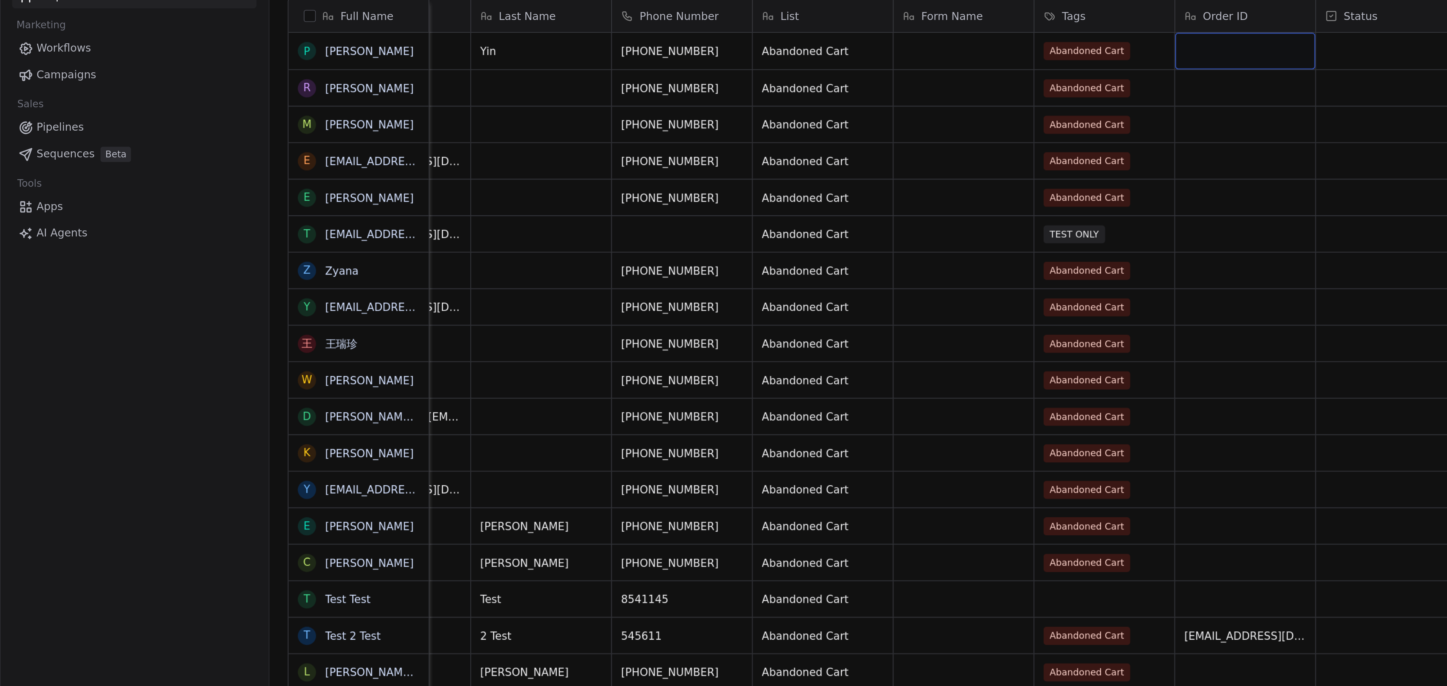
scroll to position [0, 366]
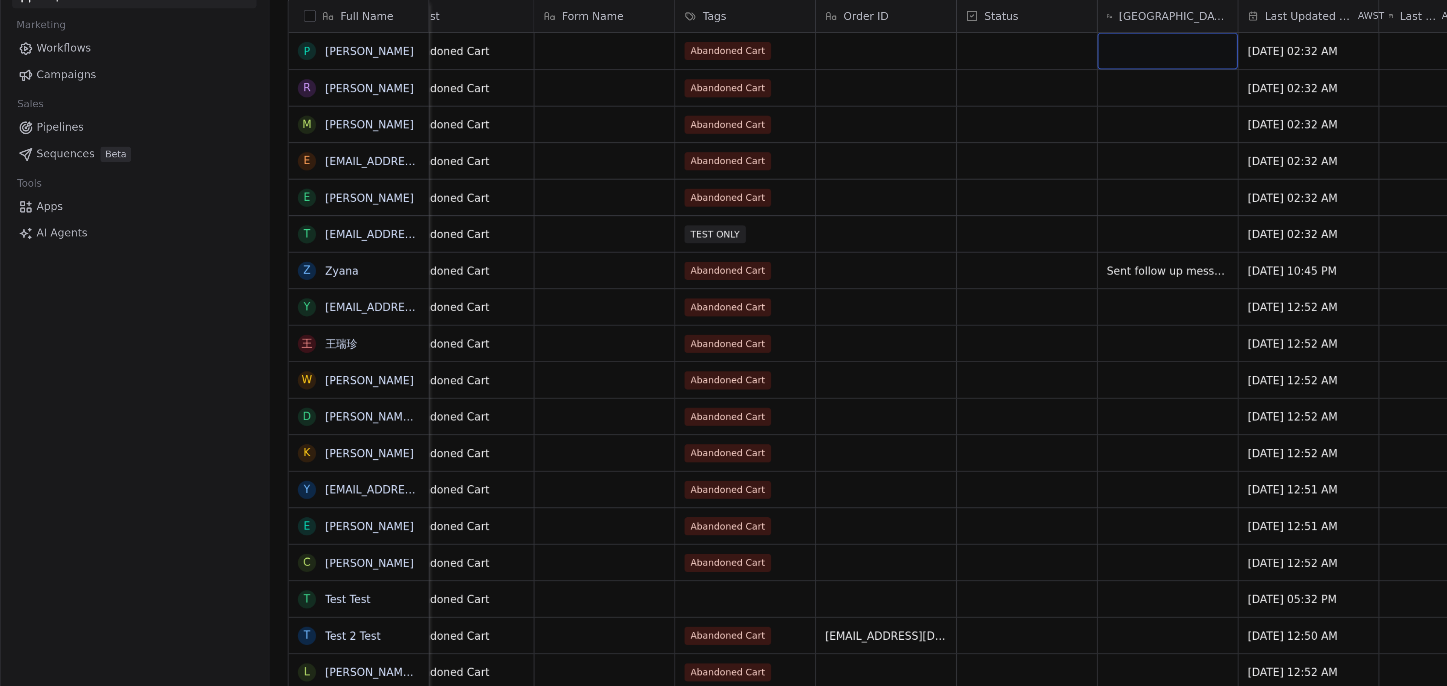
click at [574, 79] on div "grid" at bounding box center [577, 73] width 69 height 18
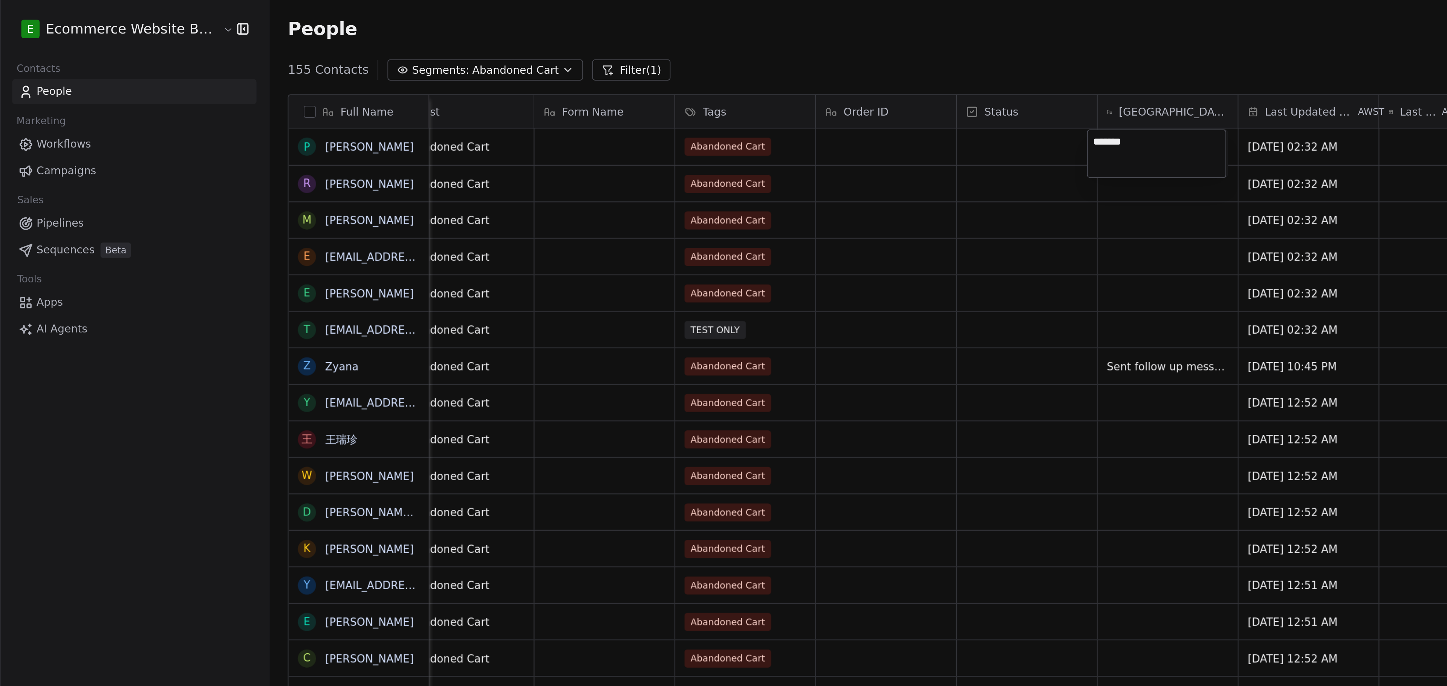
type textarea "********"
click at [562, 143] on html "E Ecommerce Website Builder Contacts People Marketing Workflows Campaigns Sales…" at bounding box center [723, 343] width 1447 height 686
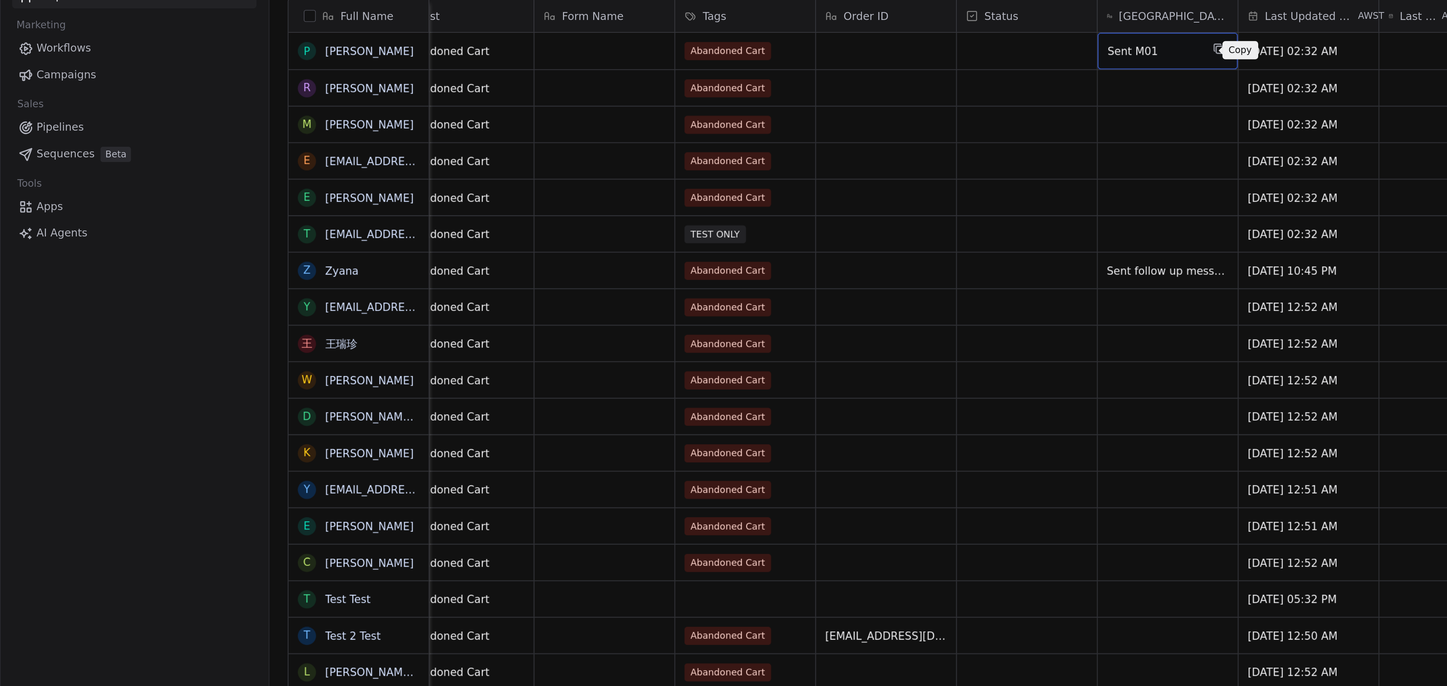
click at [600, 73] on icon "grid" at bounding box center [603, 72] width 6 height 6
click at [564, 92] on div "grid" at bounding box center [577, 91] width 69 height 18
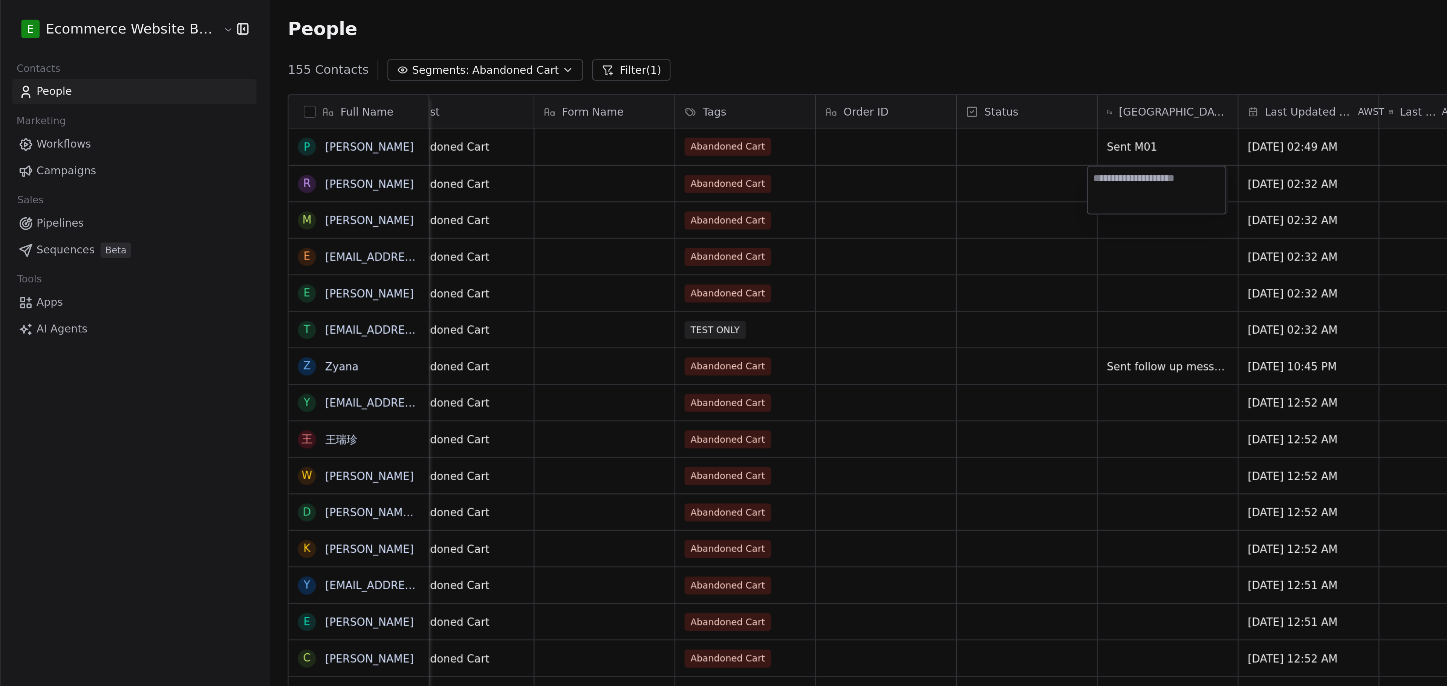
type textarea "********"
click at [561, 162] on html "E Ecommerce Website Builder Contacts People Marketing Workflows Campaigns Sales…" at bounding box center [723, 343] width 1447 height 686
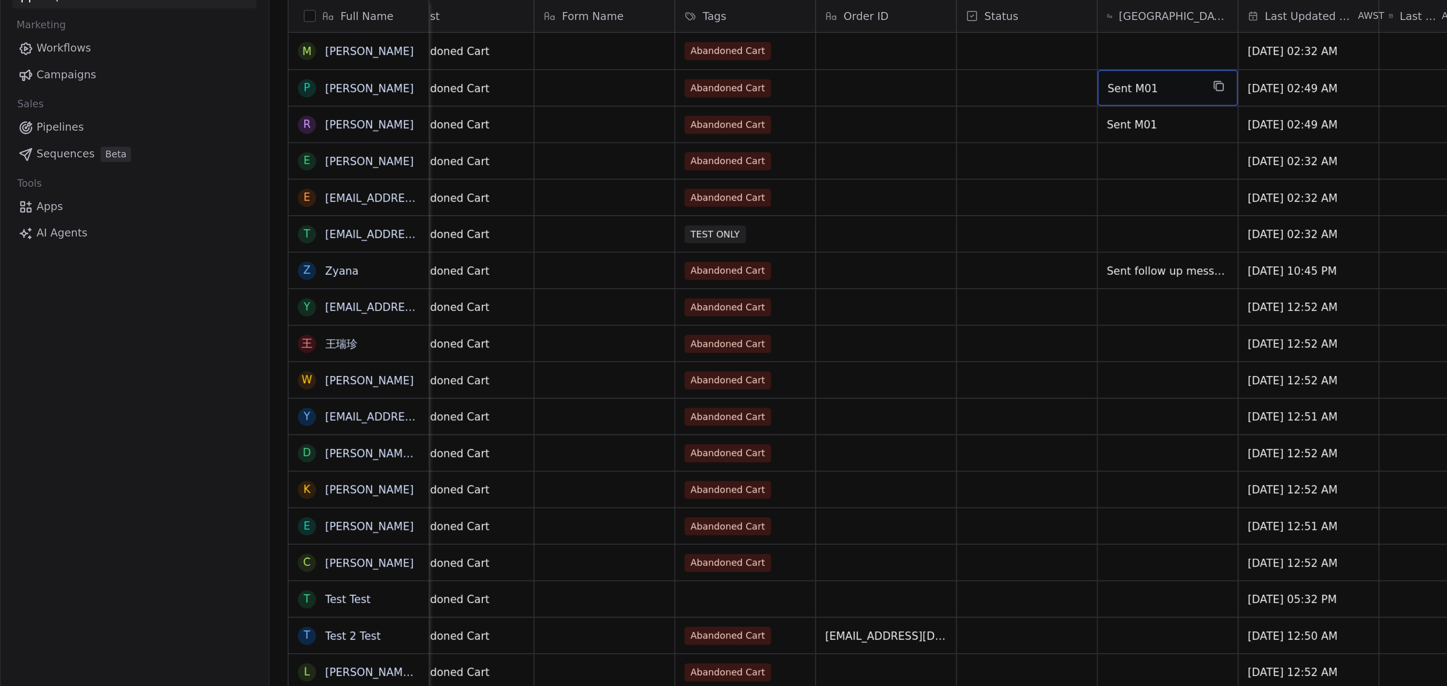
click at [564, 97] on div "Sent M01" at bounding box center [577, 91] width 69 height 18
click at [570, 46] on html "E Ecommerce Website Builder Contacts People Marketing Workflows Campaigns Sales…" at bounding box center [723, 343] width 1447 height 686
click at [565, 44] on html "E Ecommerce Website Builder Contacts People Marketing Workflows Campaigns Sales…" at bounding box center [723, 343] width 1447 height 686
click at [564, 86] on div "Sent M01" at bounding box center [577, 91] width 69 height 18
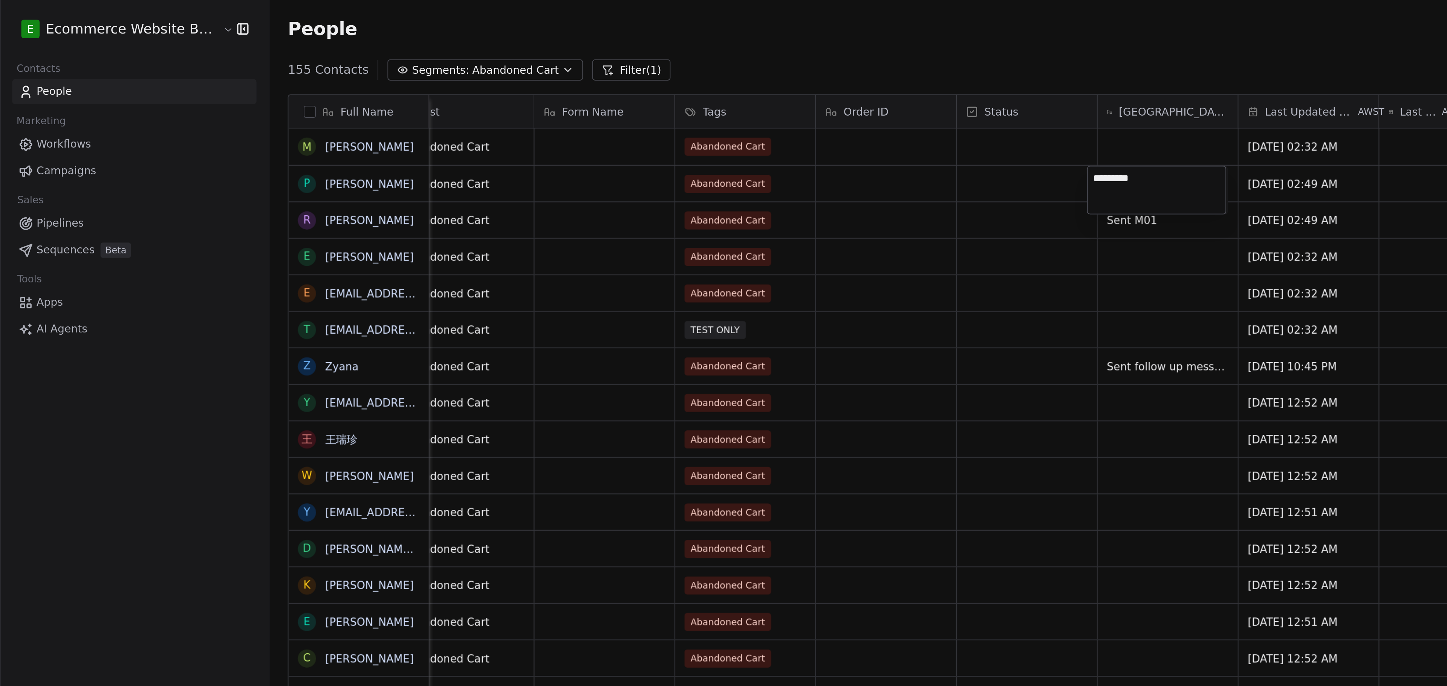
type textarea "********"
click at [566, 123] on html "E Ecommerce Website Builder Contacts People Marketing Workflows Campaigns Sales…" at bounding box center [723, 343] width 1447 height 686
